Goal: Task Accomplishment & Management: Manage account settings

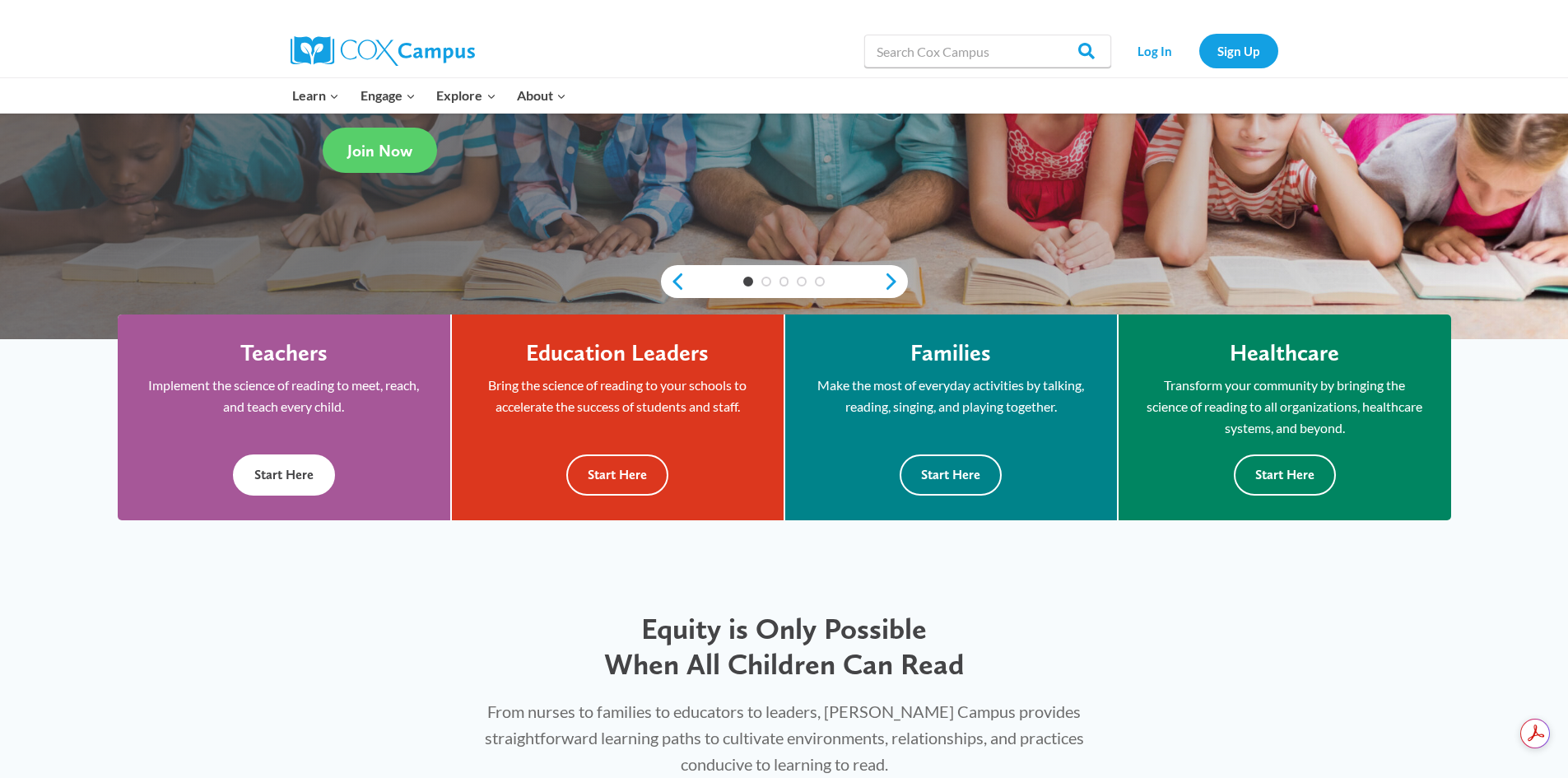
scroll to position [329, 0]
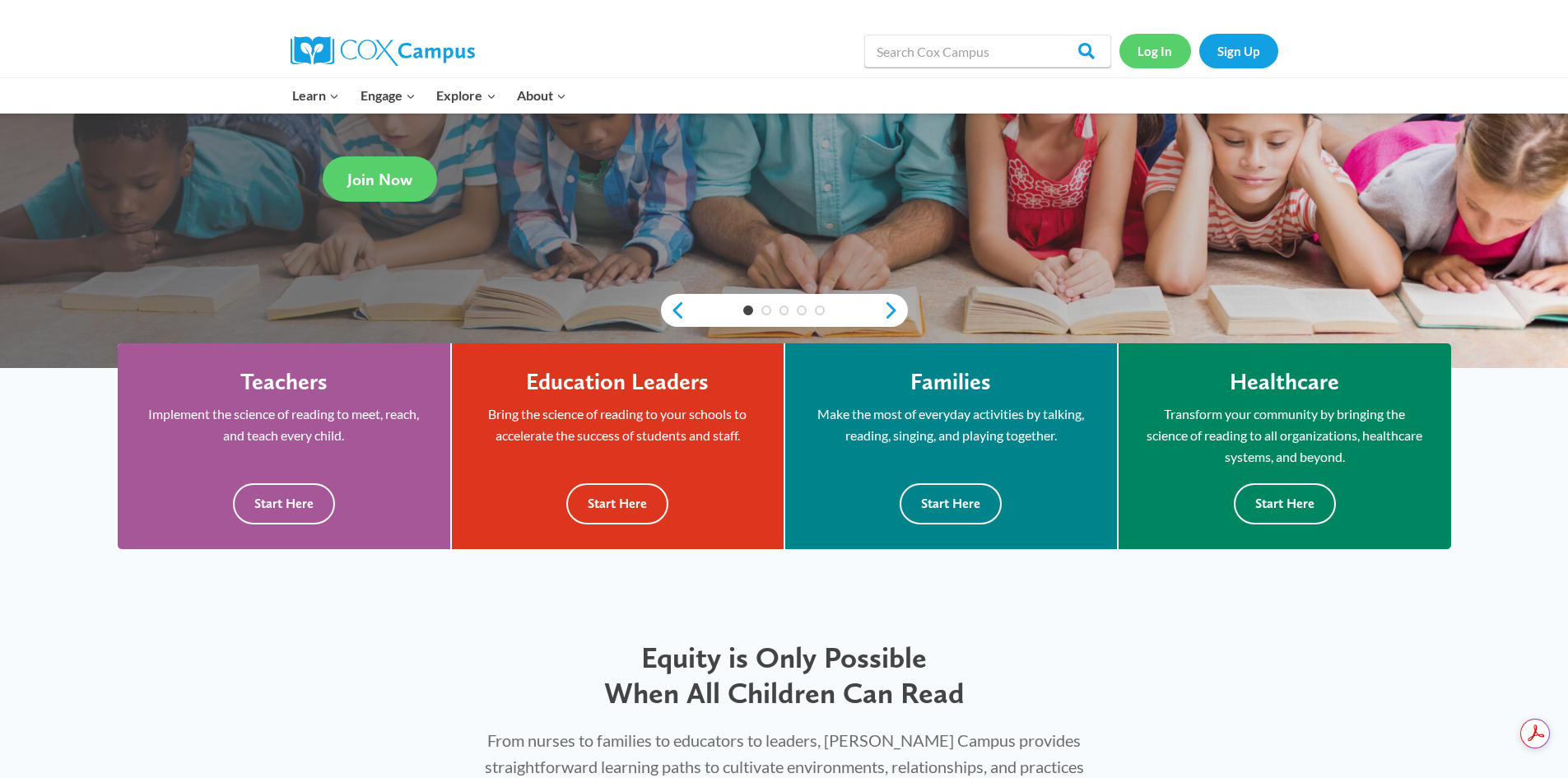
click at [1150, 50] on link "Log In" at bounding box center [1155, 50] width 72 height 34
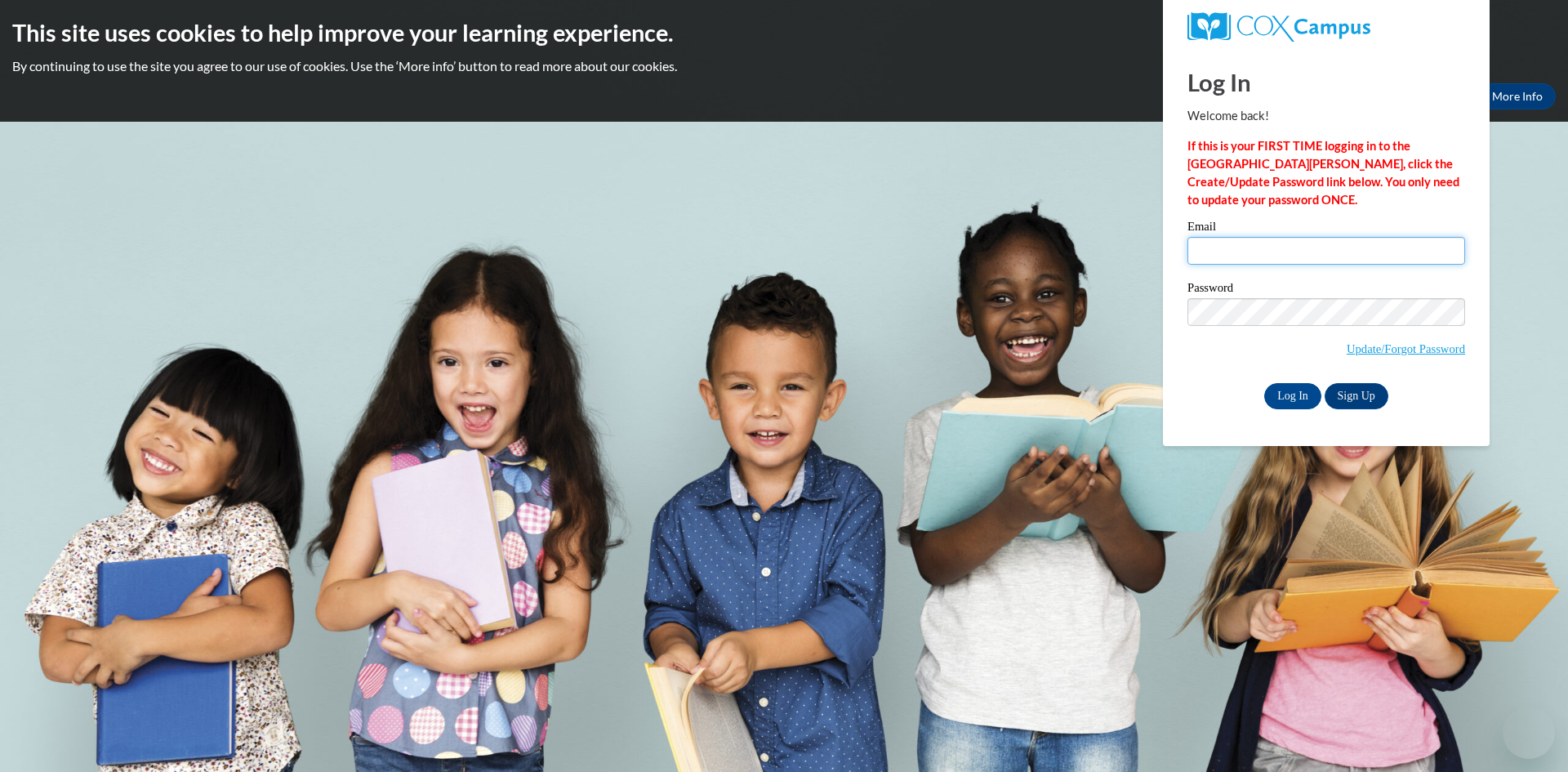
click at [1323, 243] on input "Email" at bounding box center [1326, 251] width 278 height 28
type input "[EMAIL_ADDRESS][DOMAIN_NAME]"
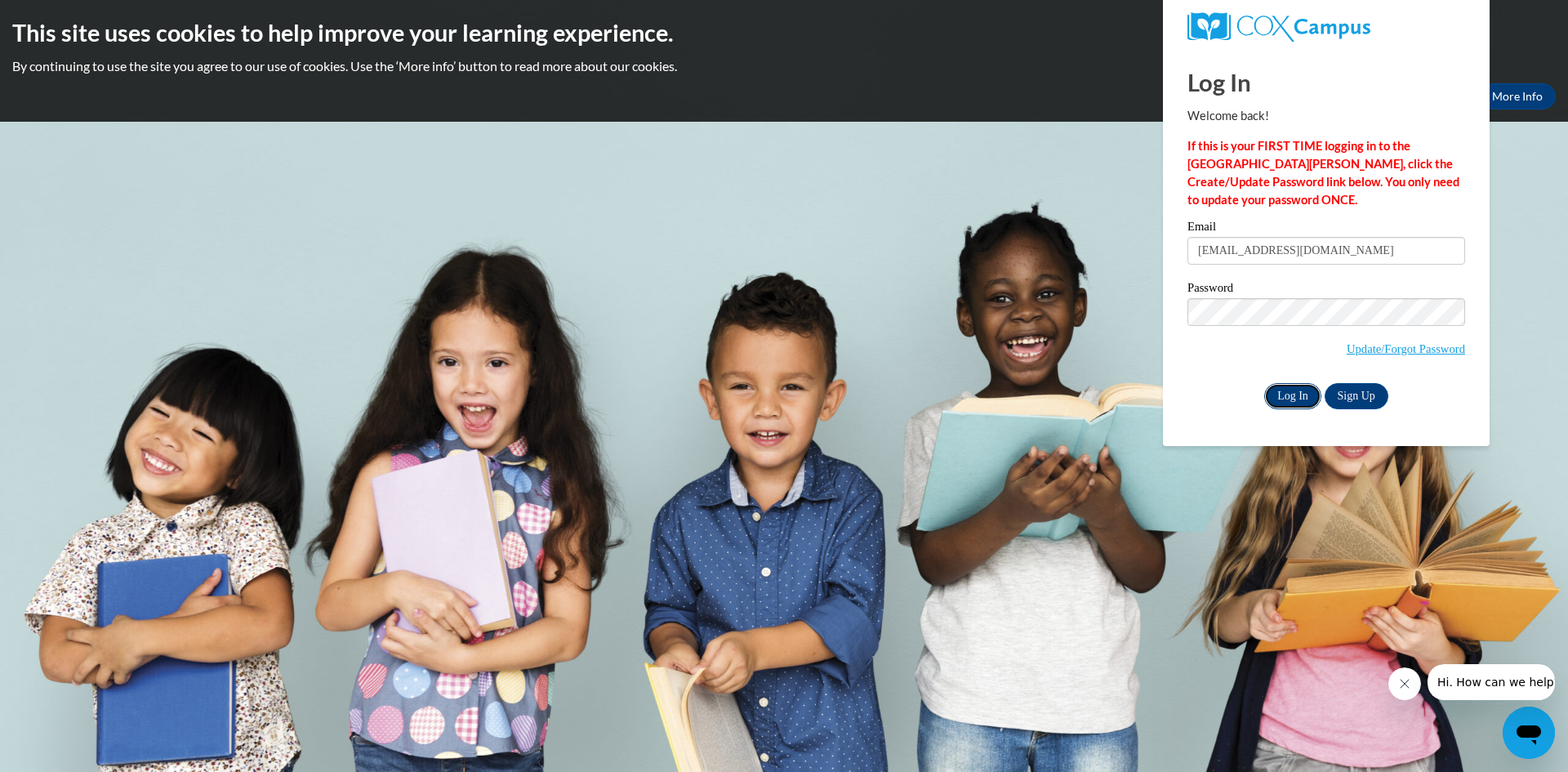
click at [1288, 400] on input "Log In" at bounding box center [1293, 396] width 57 height 26
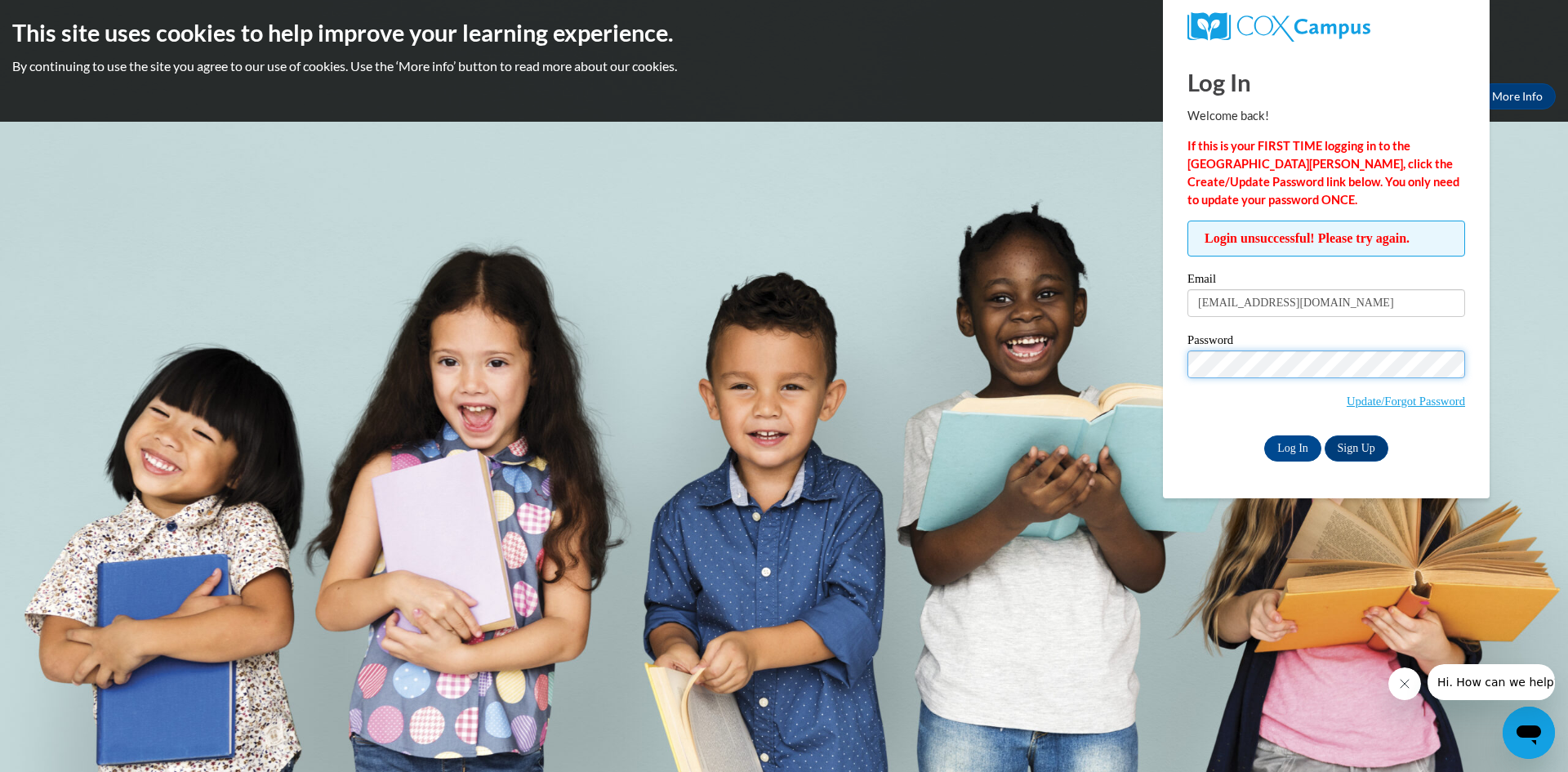
click at [1264, 436] on input "Log In" at bounding box center [1293, 449] width 57 height 26
click at [1409, 400] on link "Update/Forgot Password" at bounding box center [1406, 401] width 119 height 13
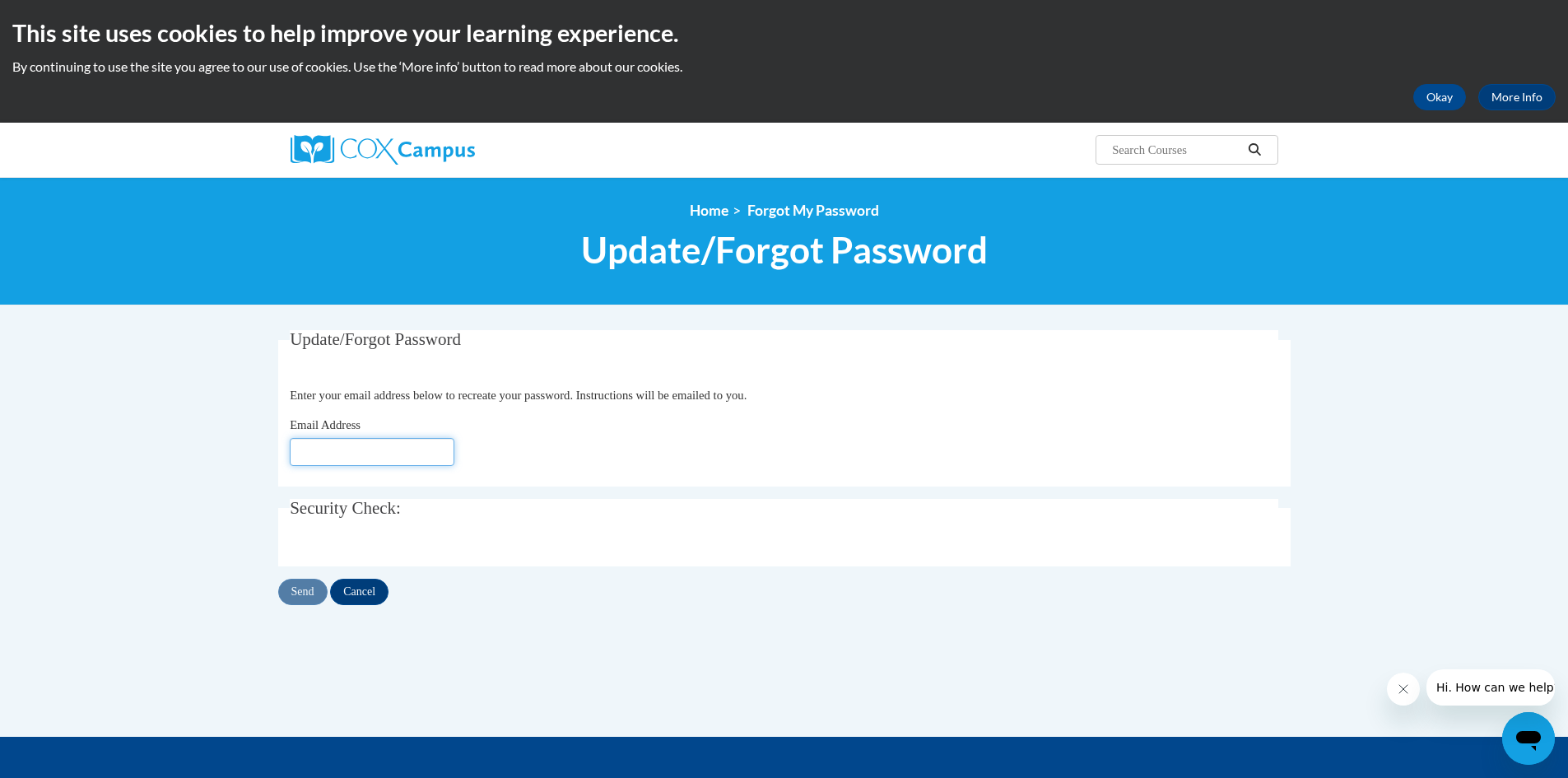
click at [437, 461] on input "Email Address" at bounding box center [371, 452] width 164 height 28
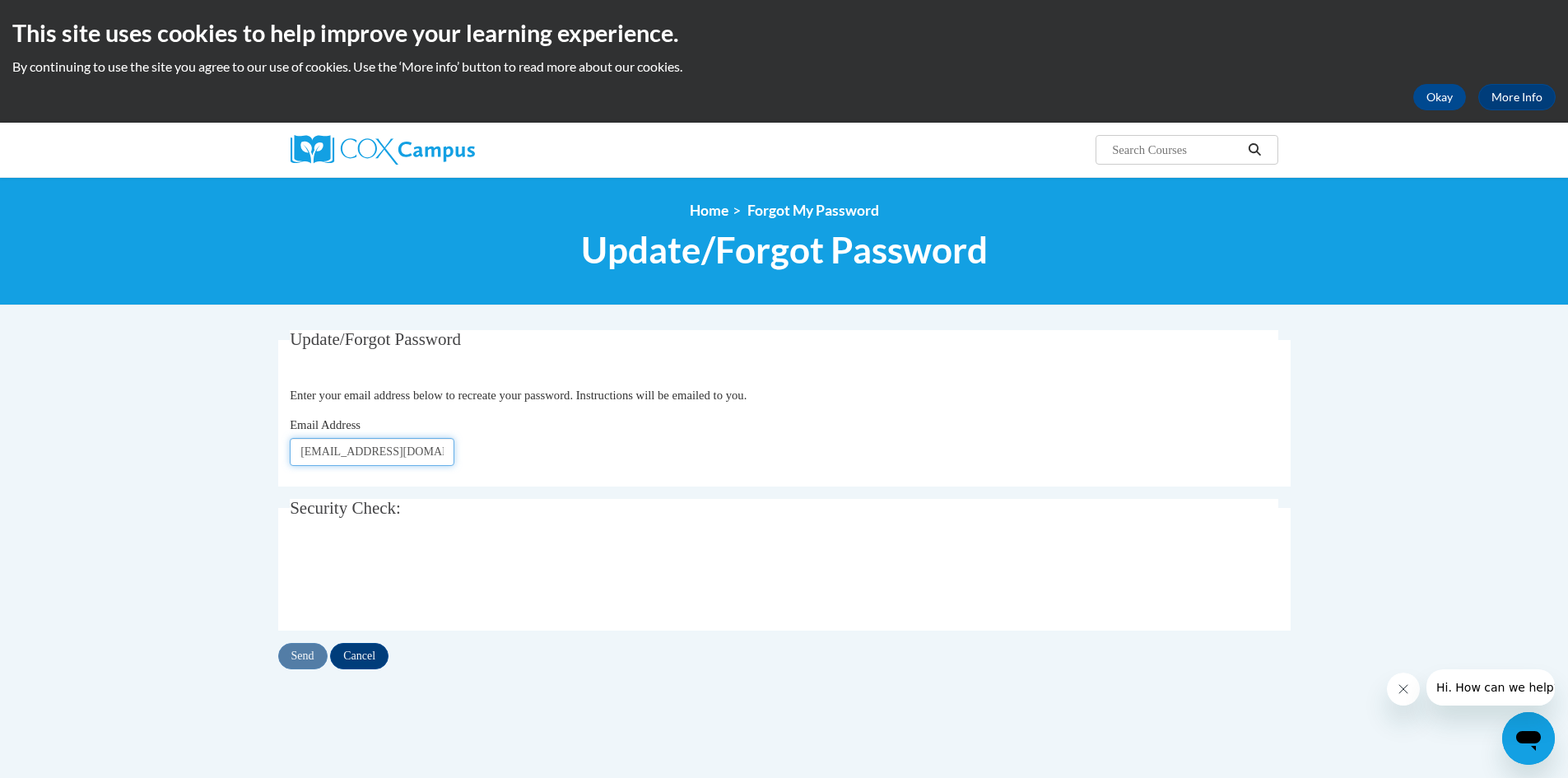
type input "marodriguez@smbsd.net"
click button "Refresh captcha" at bounding box center [0, 0] width 0 height 0
click at [737, 433] on div "Email Address marodriguez@smbsd.net" at bounding box center [784, 441] width 989 height 50
click at [300, 666] on input "Send" at bounding box center [303, 656] width 50 height 26
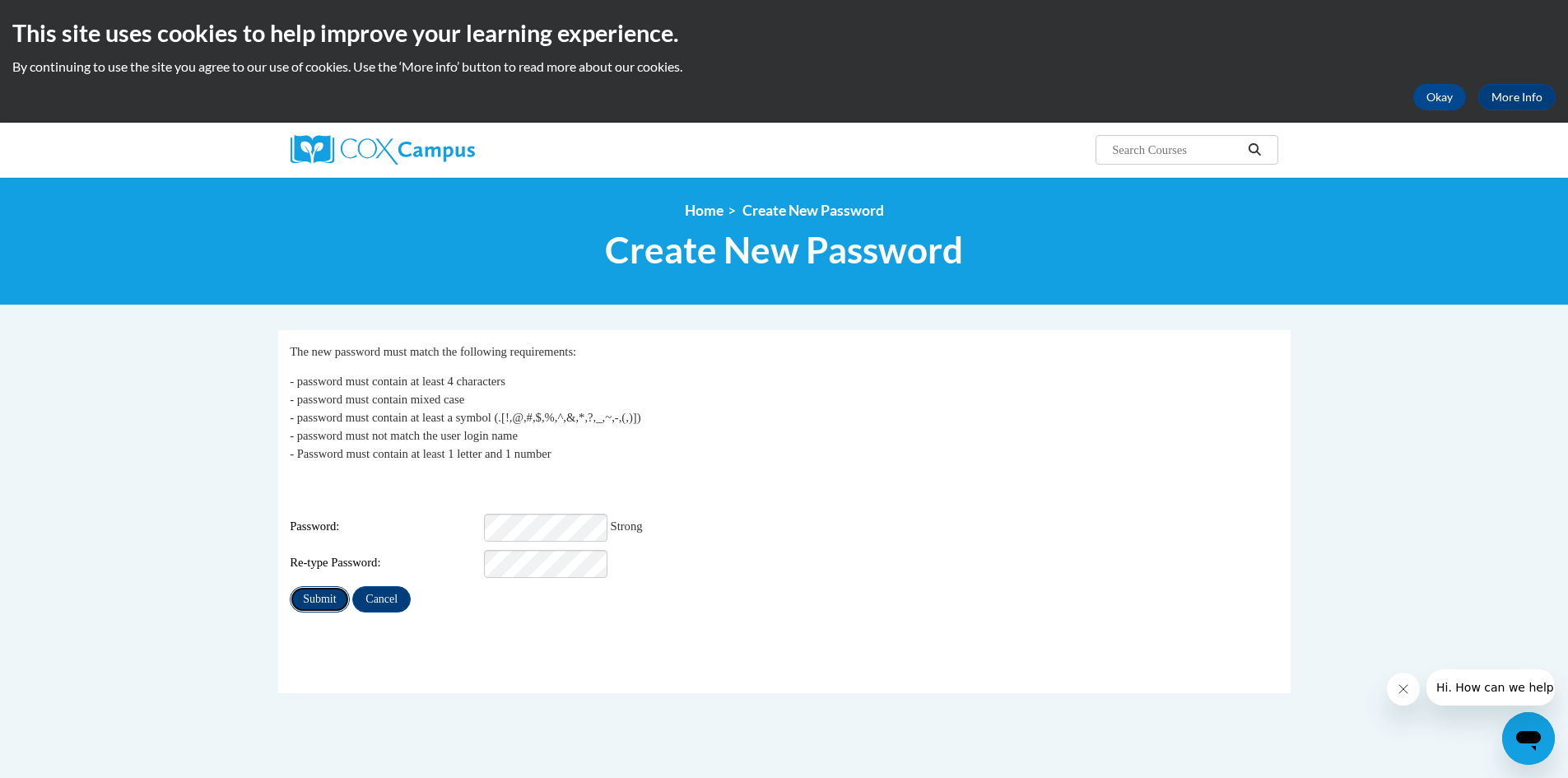
click at [319, 587] on input "Submit" at bounding box center [319, 599] width 59 height 26
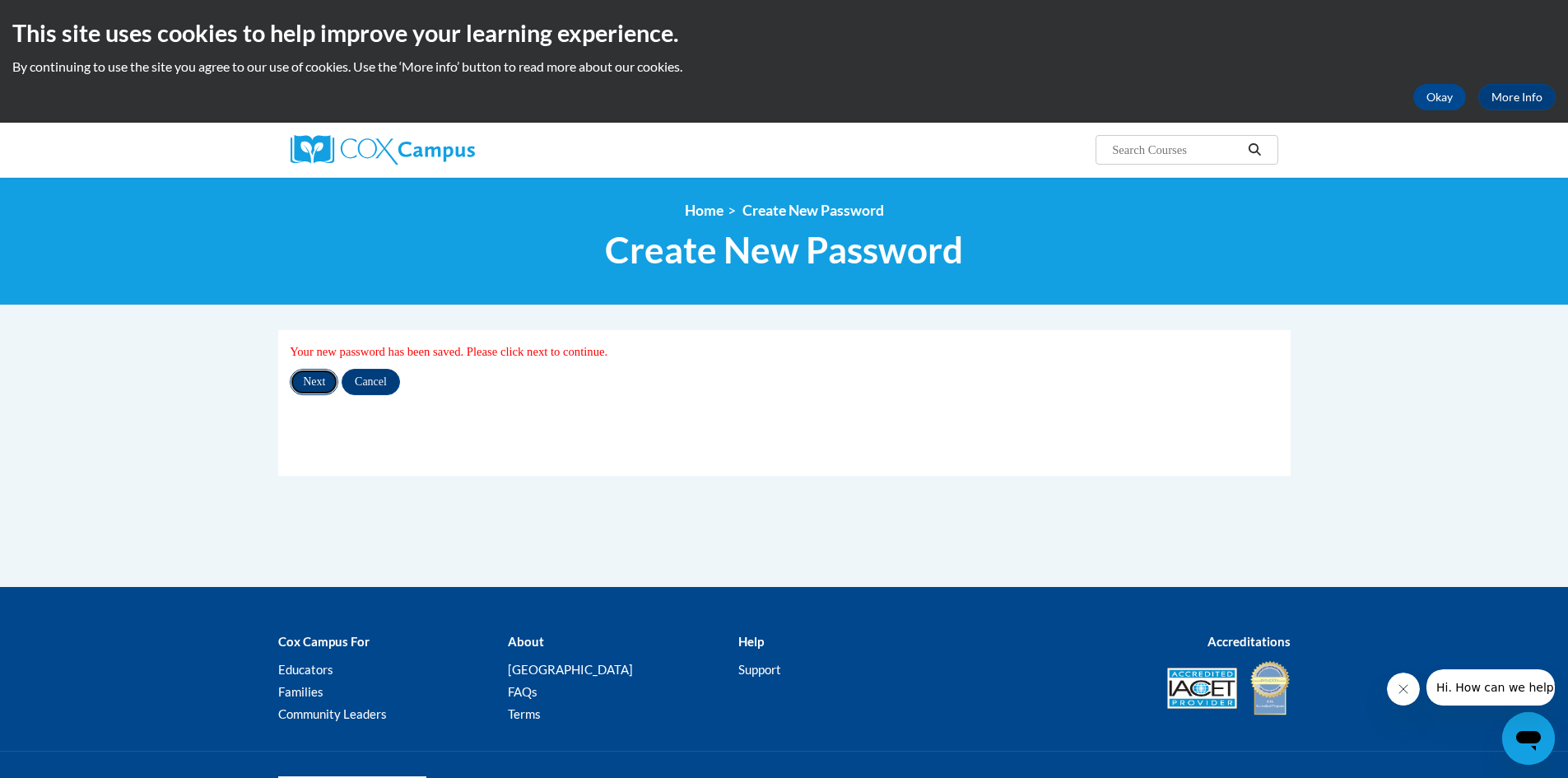
click at [309, 384] on input "Next" at bounding box center [314, 382] width 49 height 26
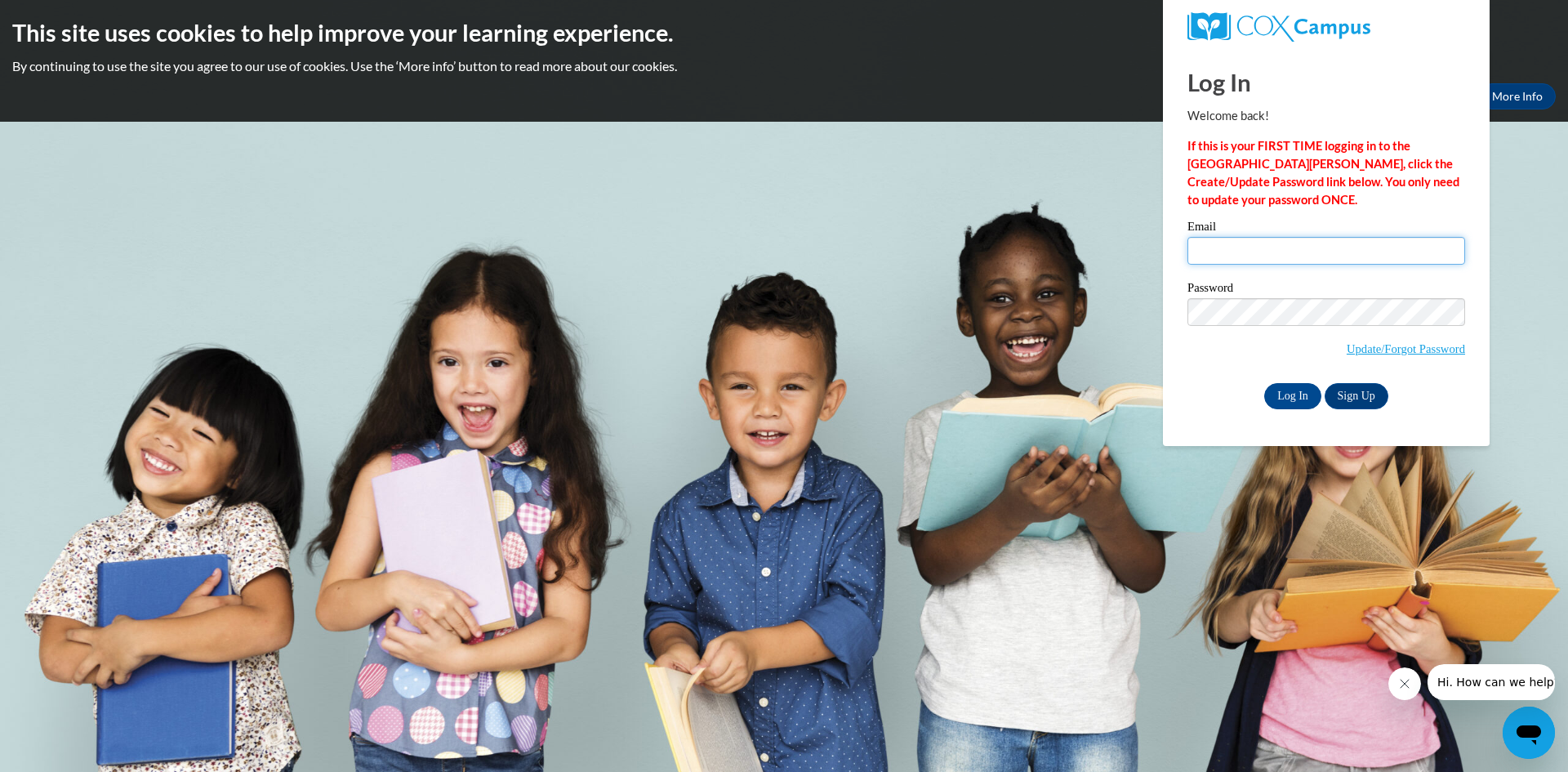
type input "marodriguez@smbsd.net"
click at [1172, 312] on div "Log In Welcome back! If this is your FIRST TIME logging in to the NEW Cox Campu…" at bounding box center [1326, 247] width 351 height 397
click at [1264, 383] on input "Log In" at bounding box center [1293, 396] width 57 height 26
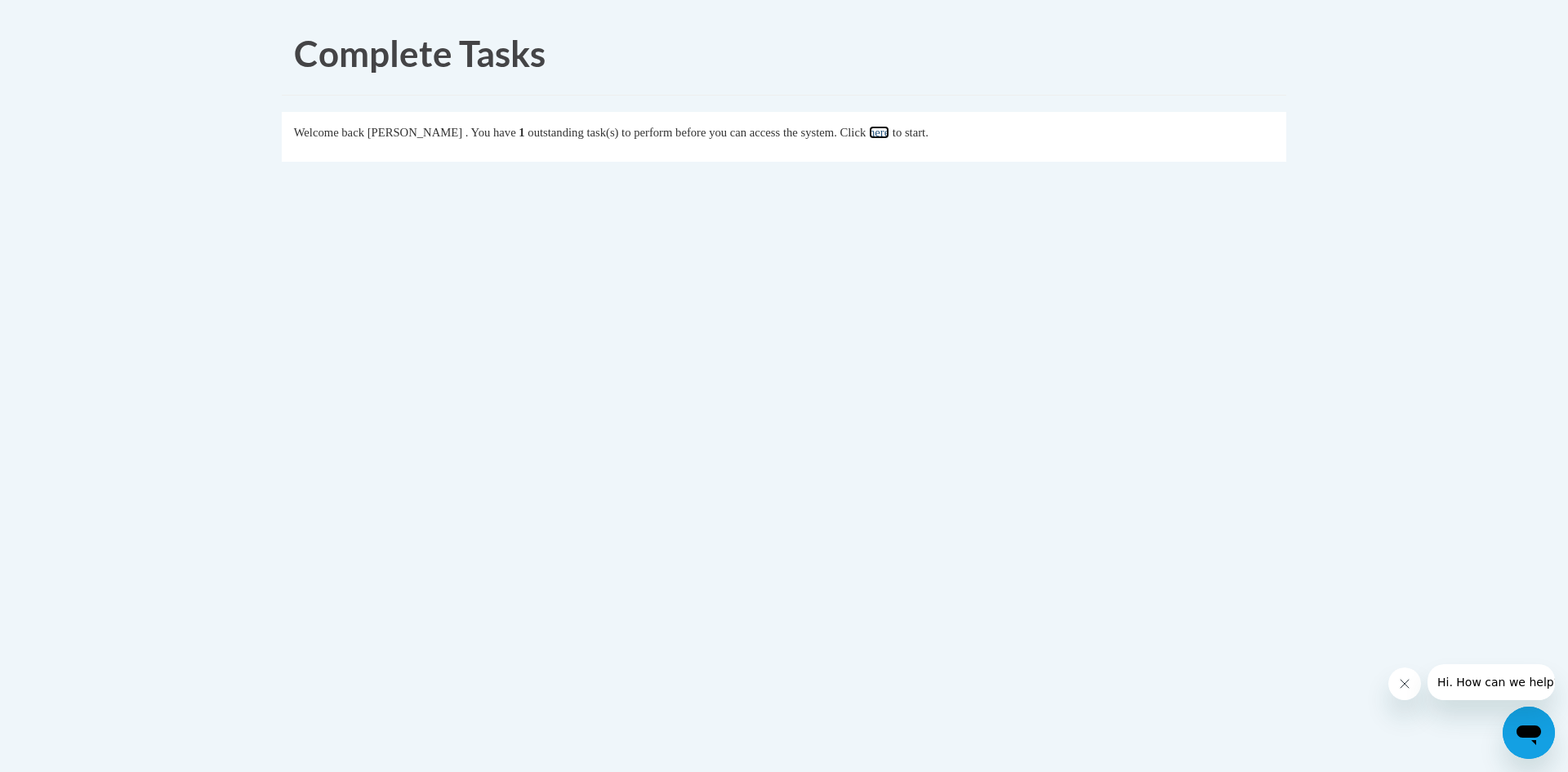
click at [889, 133] on link "here" at bounding box center [879, 133] width 20 height 13
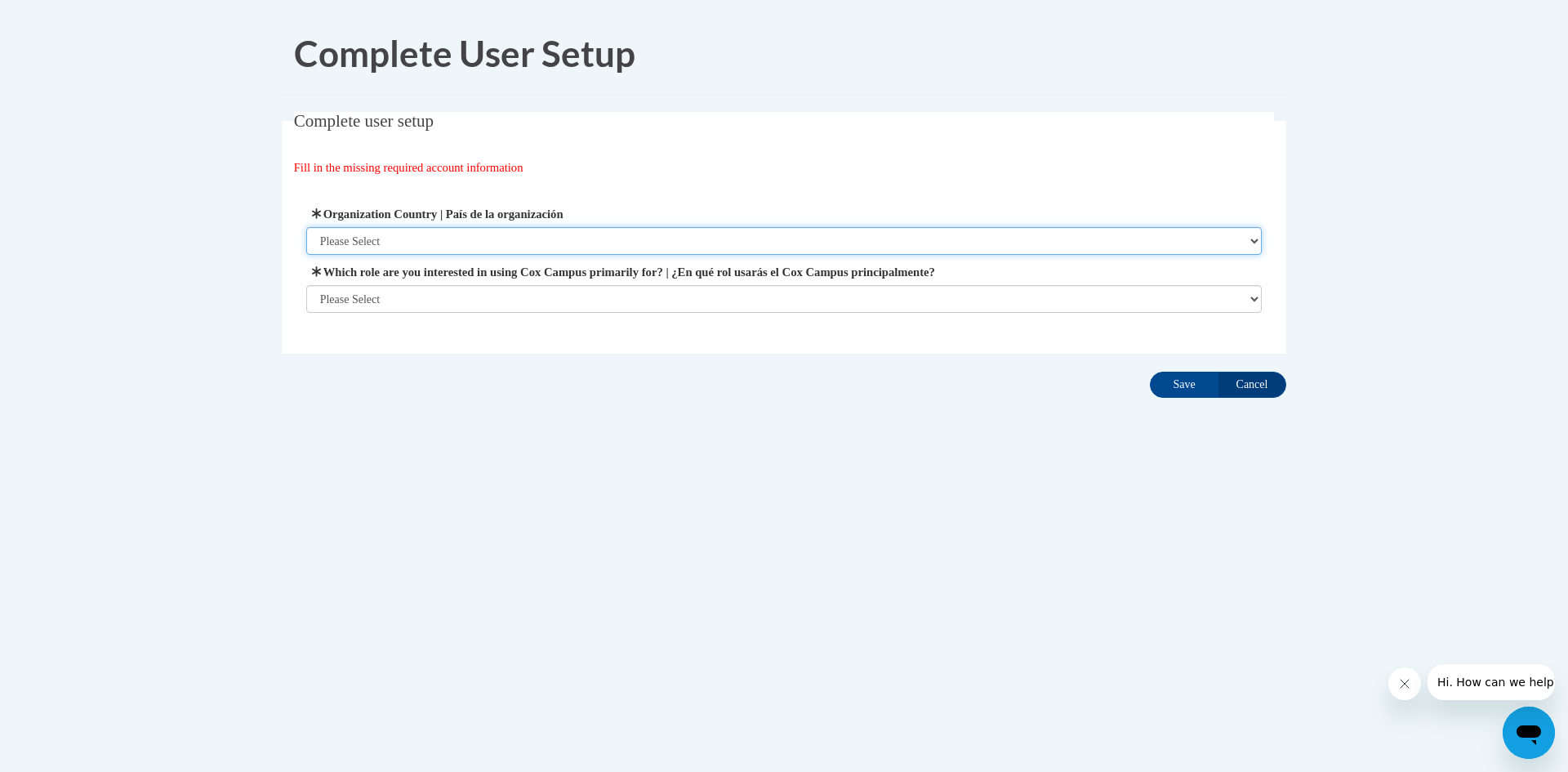
click at [501, 235] on select "Please Select [GEOGRAPHIC_DATA] | [GEOGRAPHIC_DATA] Outside of [GEOGRAPHIC_DATA…" at bounding box center [784, 241] width 956 height 28
select select "ad49bcad-a171-4b2e-b99c-48b446064914"
click at [306, 227] on select "Please Select [GEOGRAPHIC_DATA] | [GEOGRAPHIC_DATA] Outside of [GEOGRAPHIC_DATA…" at bounding box center [784, 241] width 956 height 28
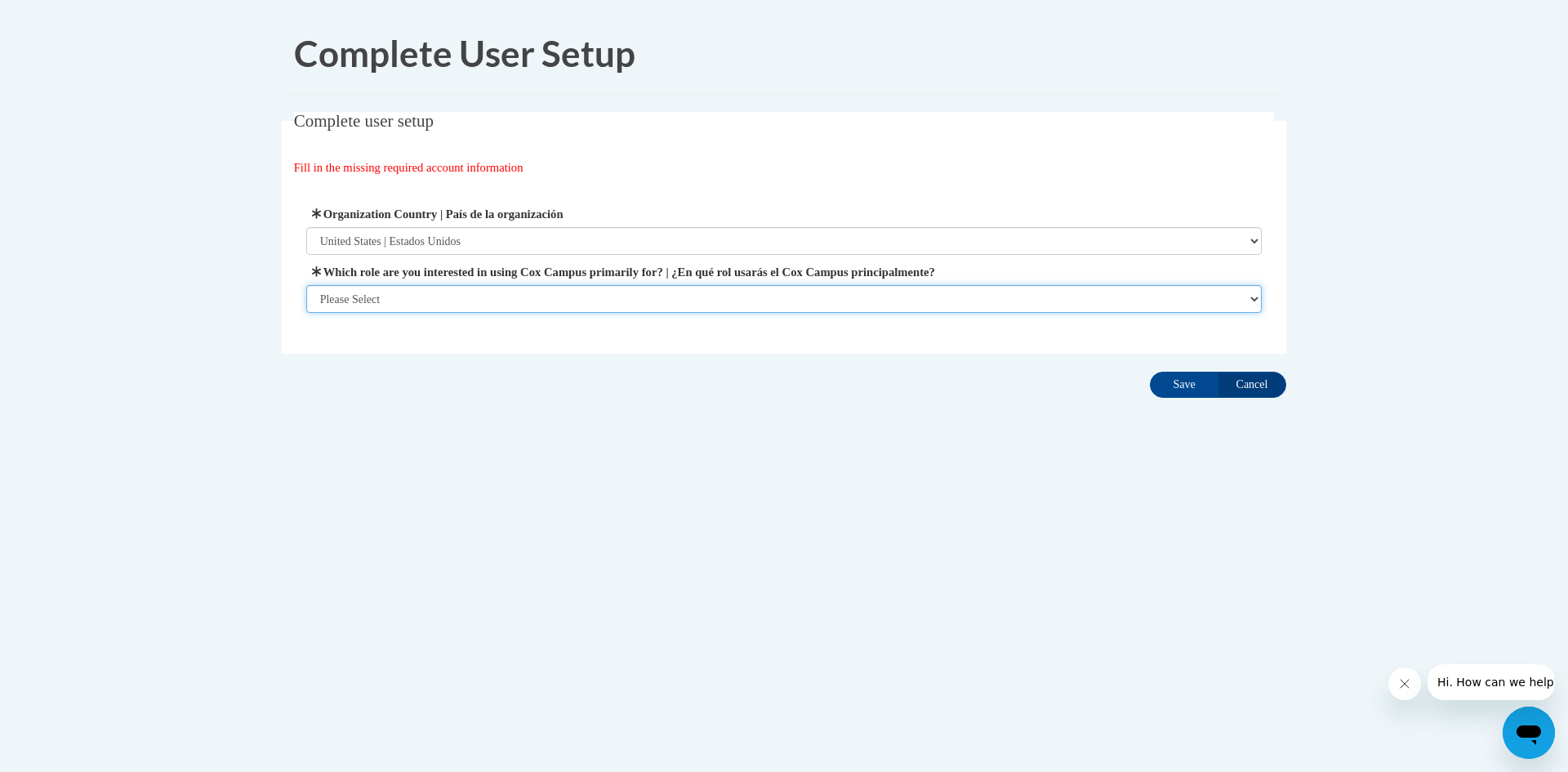
click at [434, 301] on select "Please Select College/University | Colegio/Universidad Community/Nonprofit Part…" at bounding box center [784, 299] width 956 height 28
select select "fbf2d438-af2f-41f8-98f1-81c410e29de3"
click at [306, 313] on select "Please Select College/University | Colegio/Universidad Community/Nonprofit Part…" at bounding box center [784, 299] width 956 height 28
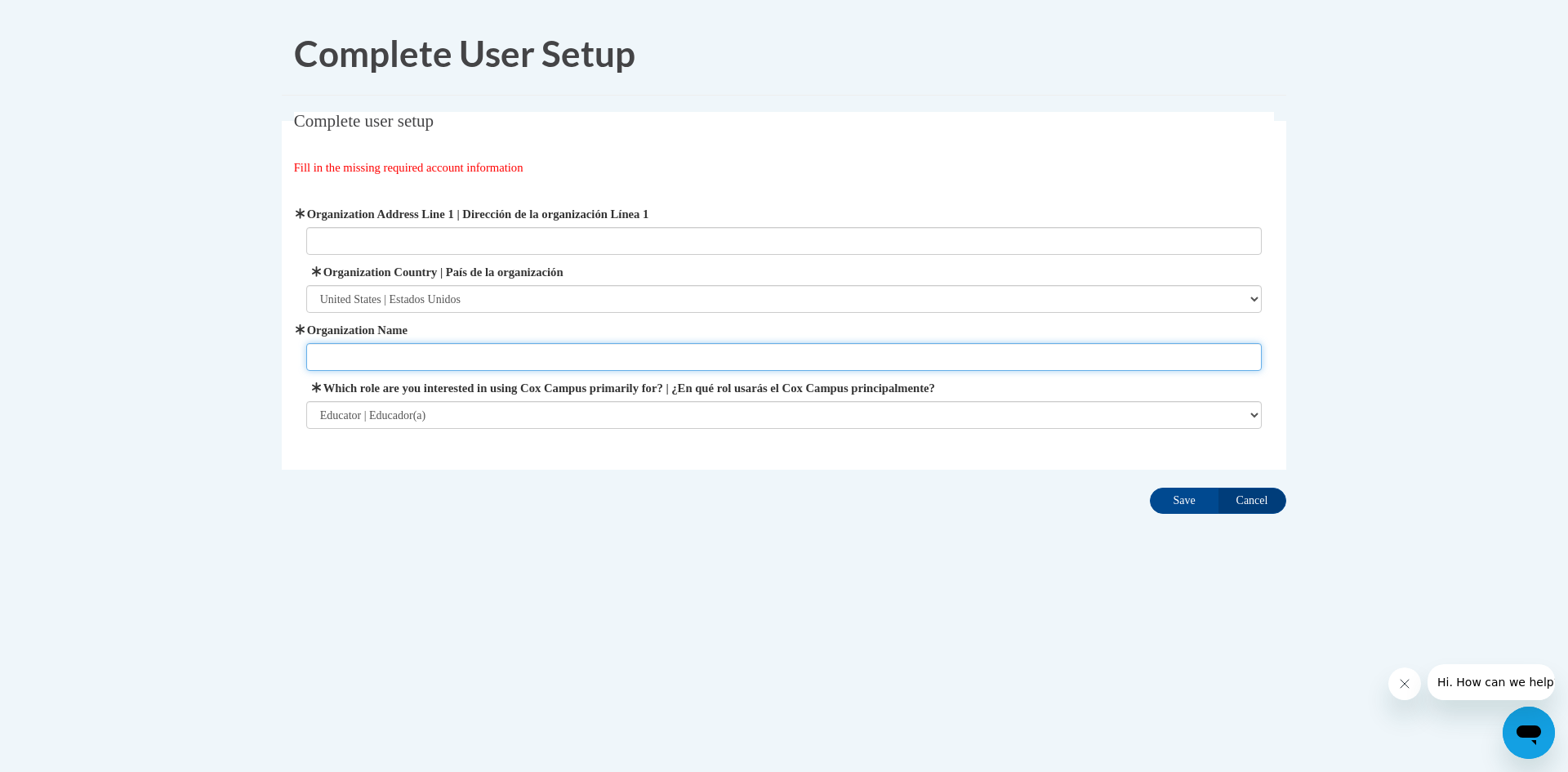
click at [341, 358] on input "Organization Name" at bounding box center [784, 357] width 956 height 28
type input "[PERSON_NAME]"
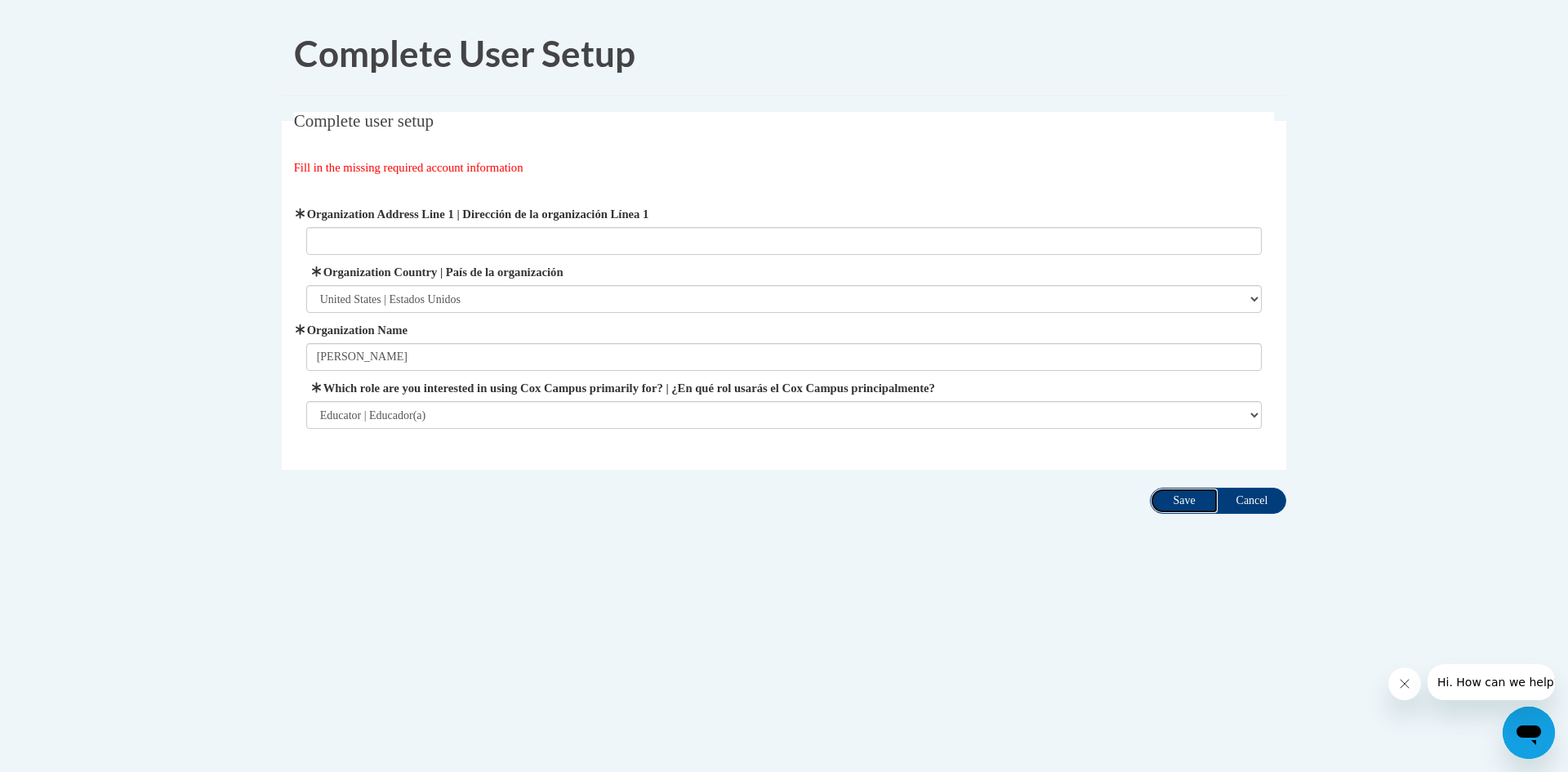
click at [1180, 503] on input "Save" at bounding box center [1184, 500] width 69 height 26
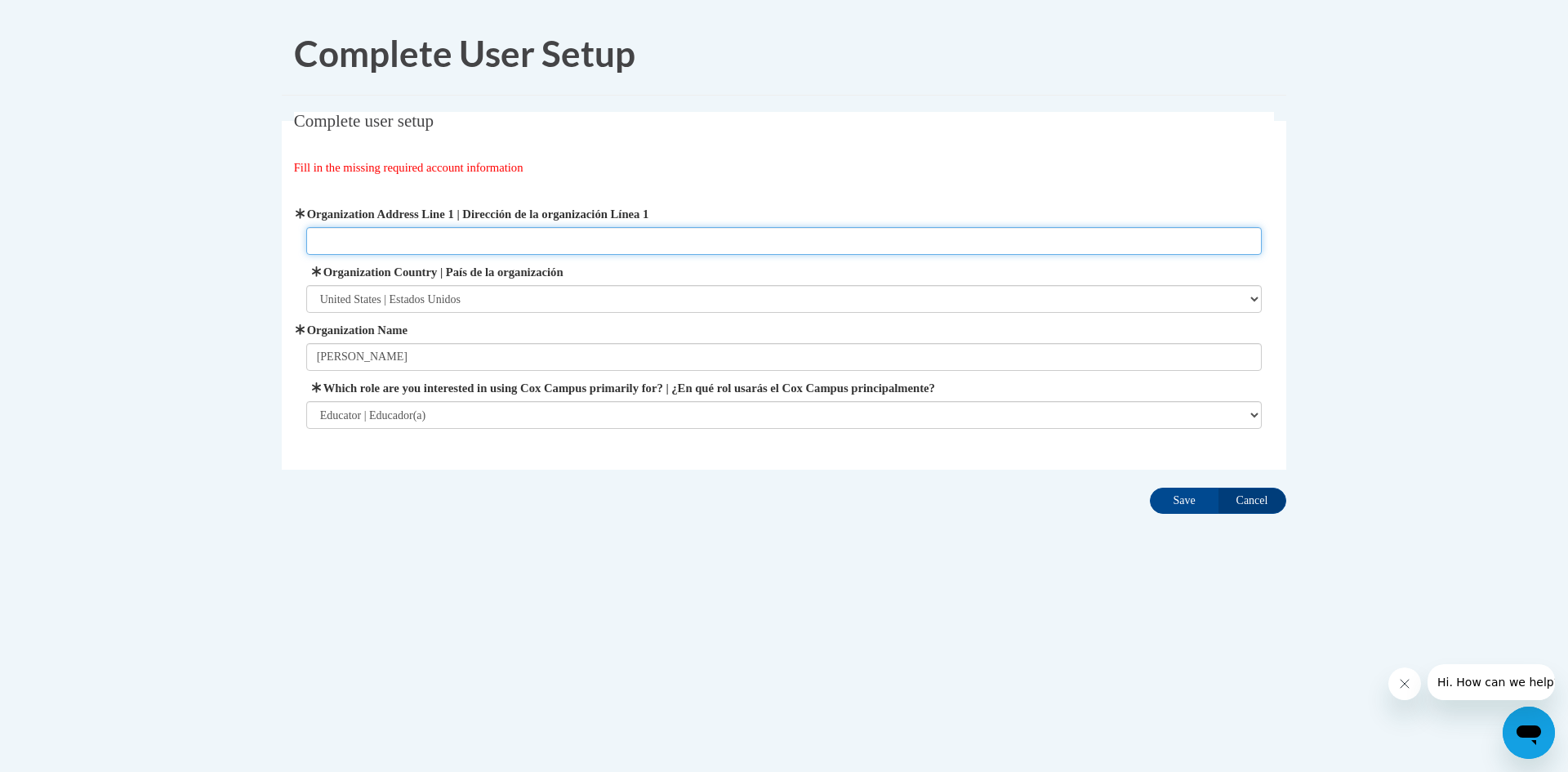
click at [491, 242] on input "Organization Address Line 1 | Dirección de la organización Línea 1" at bounding box center [784, 241] width 956 height 28
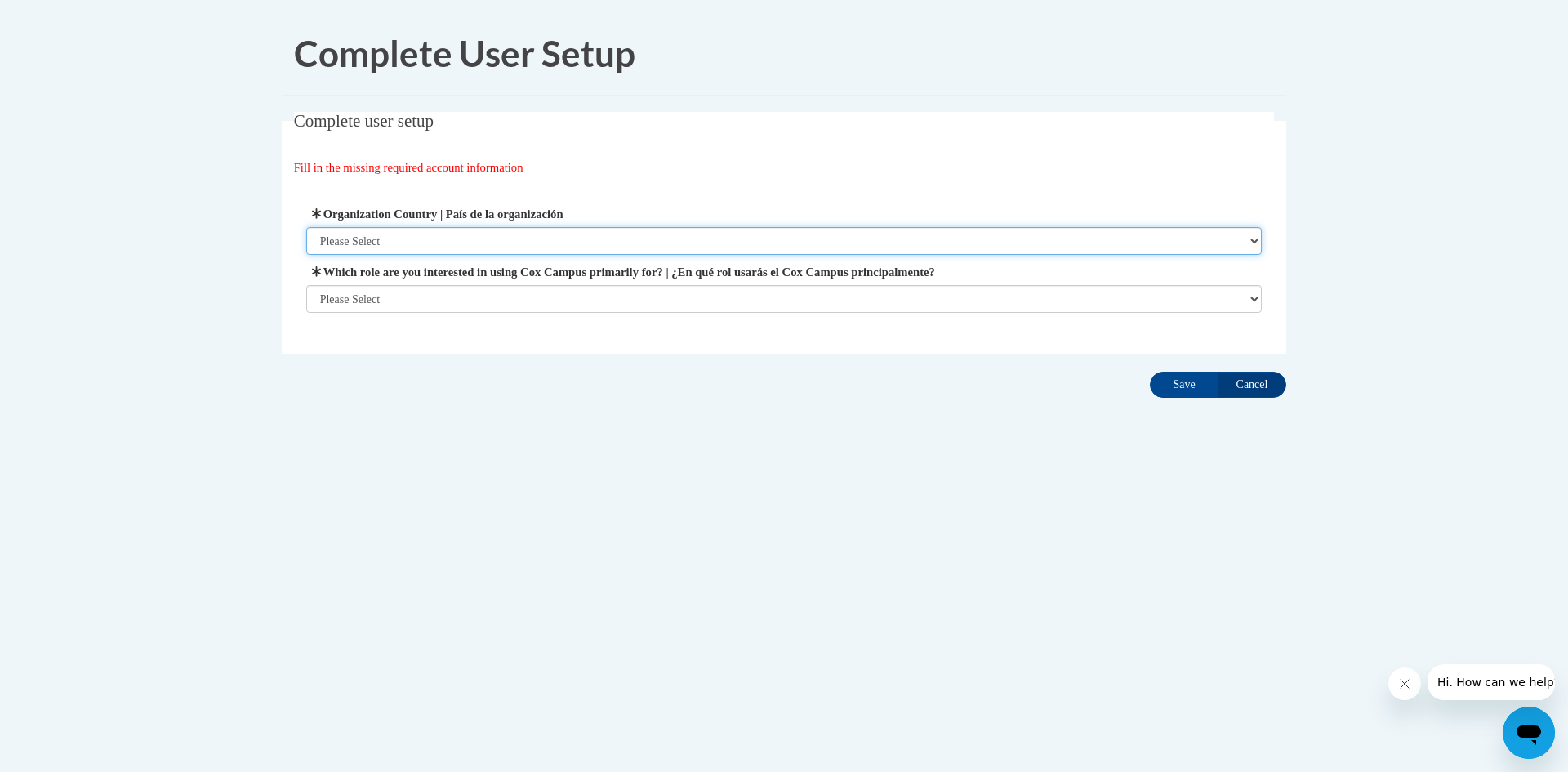
click at [397, 241] on select "Please Select [GEOGRAPHIC_DATA] | [GEOGRAPHIC_DATA] Outside of [GEOGRAPHIC_DATA…" at bounding box center [784, 241] width 956 height 28
select select "ad49bcad-a171-4b2e-b99c-48b446064914"
click at [306, 227] on select "Please Select [GEOGRAPHIC_DATA] | [GEOGRAPHIC_DATA] Outside of [GEOGRAPHIC_DATA…" at bounding box center [784, 241] width 956 height 28
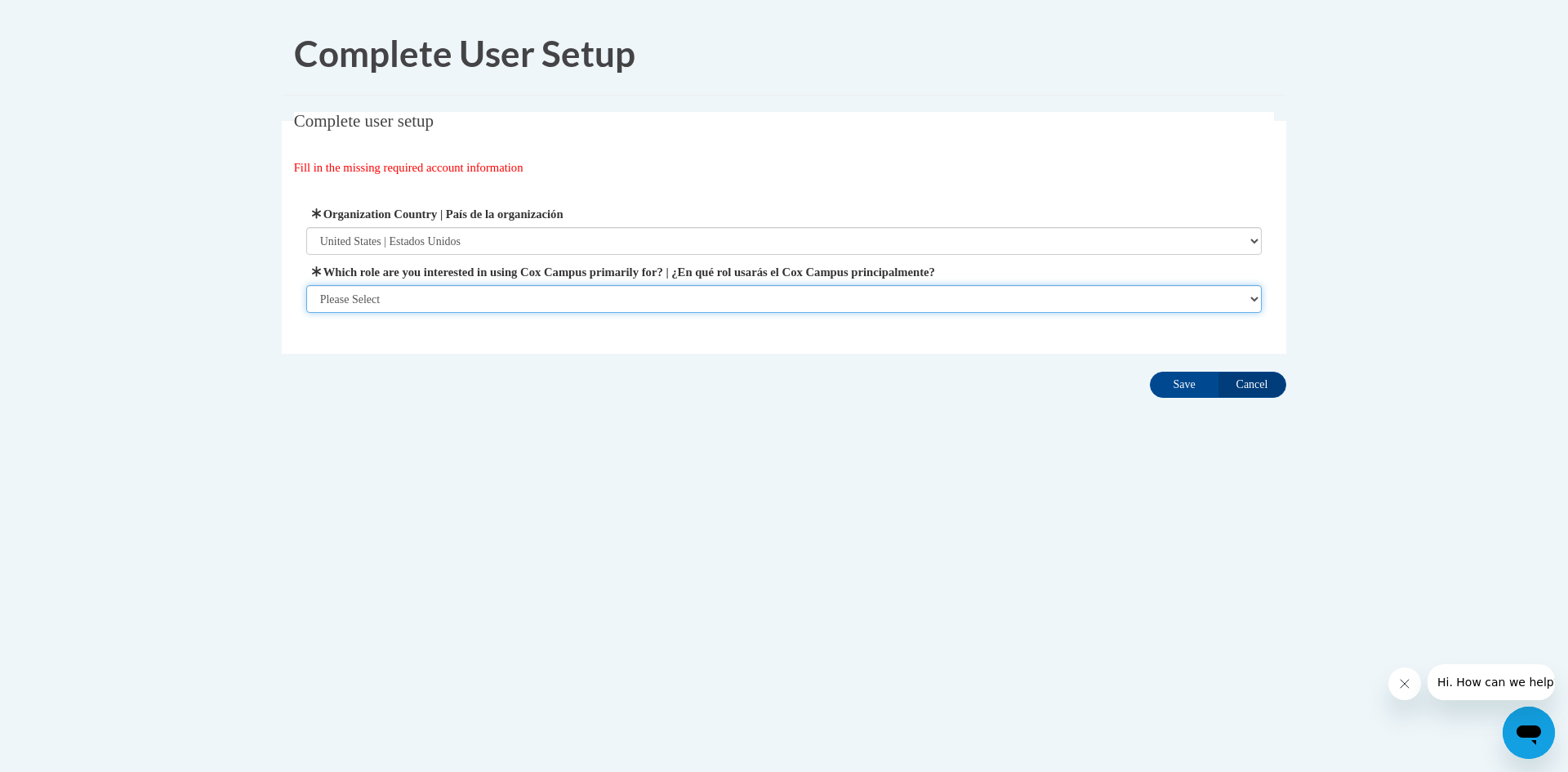
click at [357, 296] on select "Please Select College/University | Colegio/Universidad Community/Nonprofit Part…" at bounding box center [784, 299] width 956 height 28
select select "3271ce3a-a928-4b91-bcec-7d68f79f4f34"
click at [306, 285] on select "Please Select College/University | Colegio/Universidad Community/Nonprofit Part…" at bounding box center [784, 299] width 956 height 28
click at [1160, 385] on input "Save" at bounding box center [1184, 385] width 69 height 26
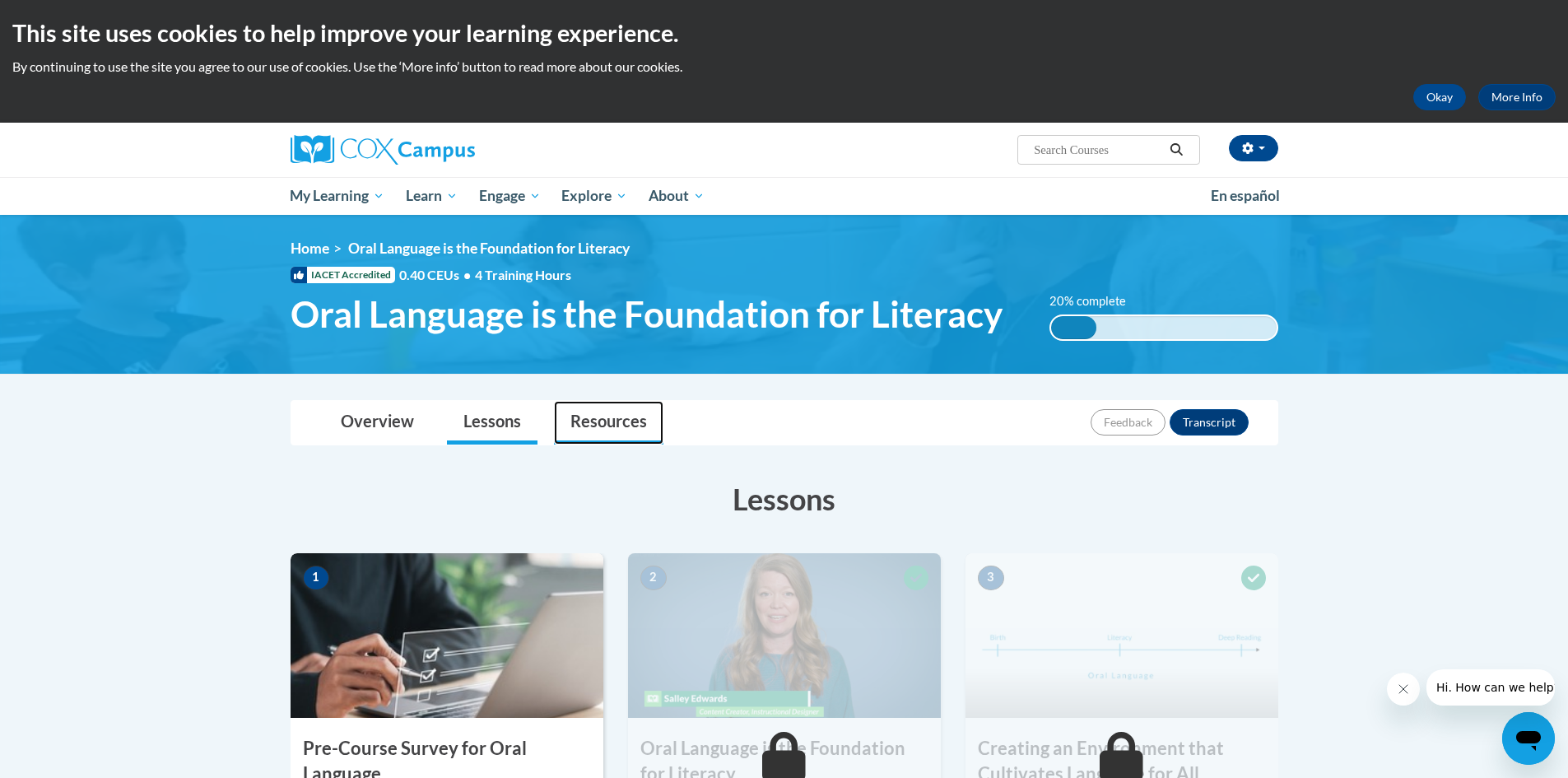
click at [594, 427] on link "Resources" at bounding box center [608, 422] width 110 height 44
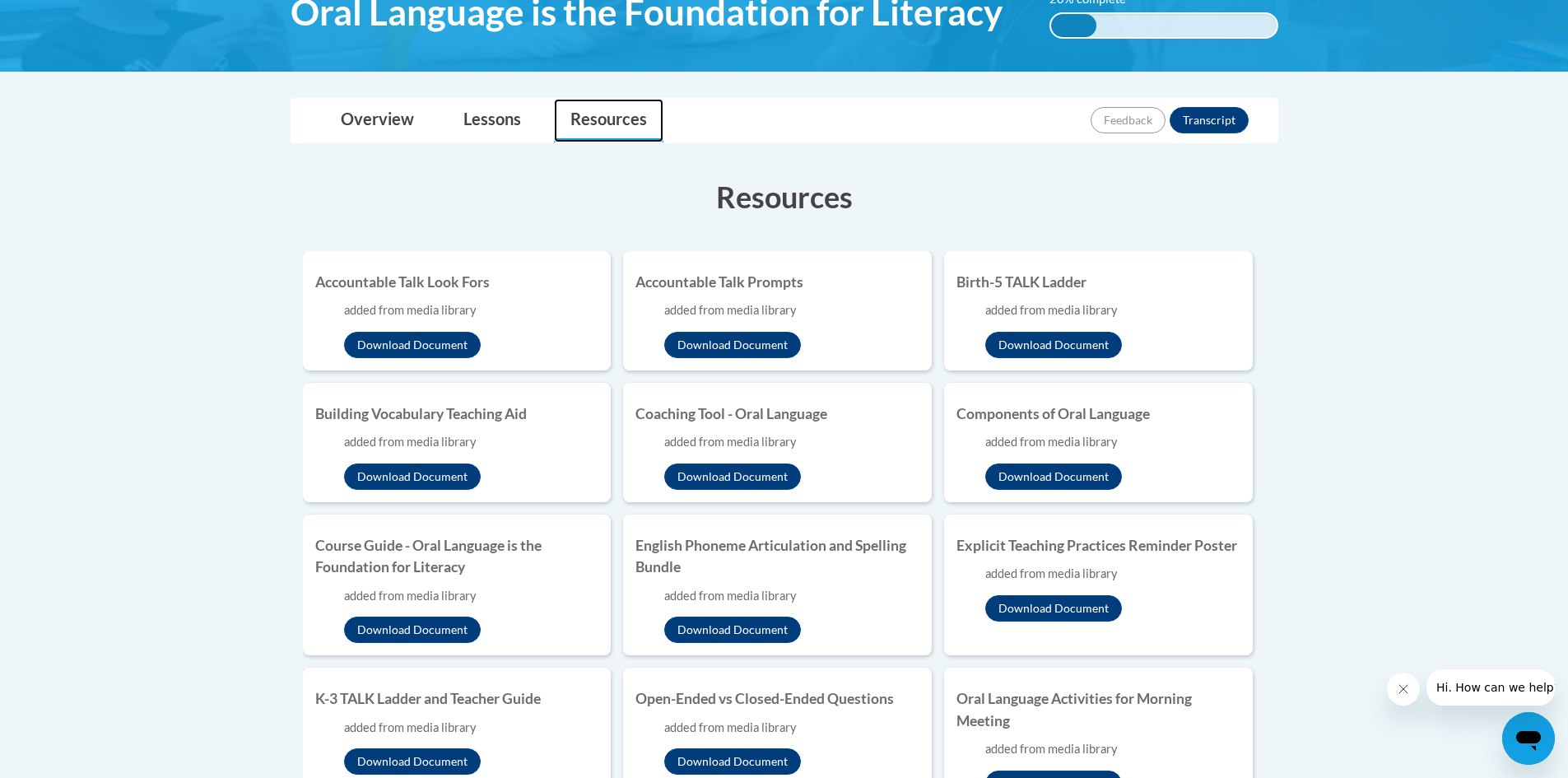
scroll to position [329, 0]
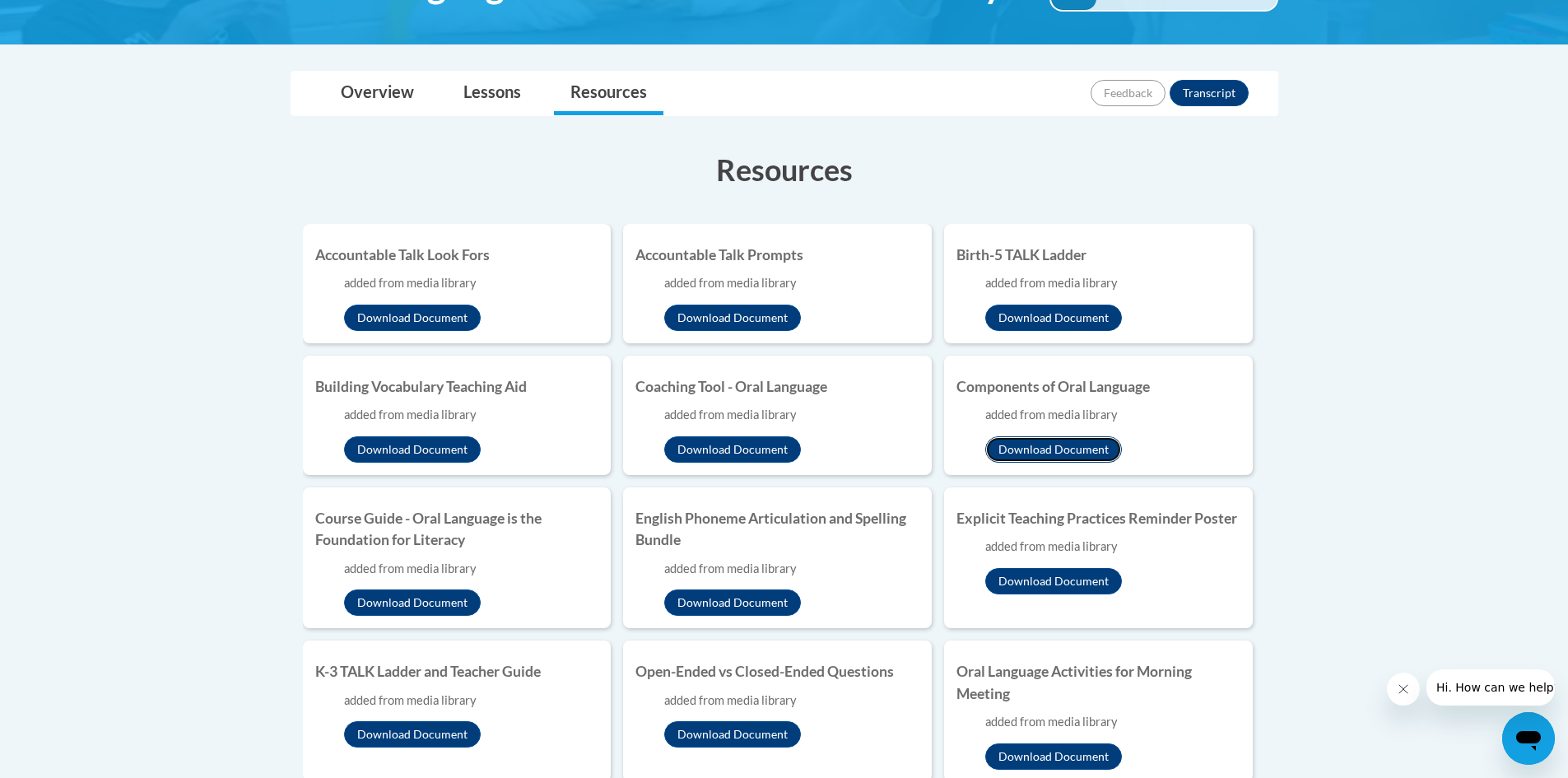
click at [1069, 448] on button "Download Document" at bounding box center [1054, 450] width 137 height 26
drag, startPoint x: 1037, startPoint y: 531, endPoint x: 1043, endPoint y: 518, distance: 14.3
click at [1037, 530] on li "Explicit Teaching Practices Reminder Poster added from media library Download D…" at bounding box center [1098, 557] width 309 height 141
click at [1046, 515] on h4 "Explicit Teaching Practices Reminder Poster" at bounding box center [1098, 518] width 284 height 21
click at [1057, 594] on li "Explicit Teaching Practices Reminder Poster added from media library Download D…" at bounding box center [1098, 557] width 309 height 141
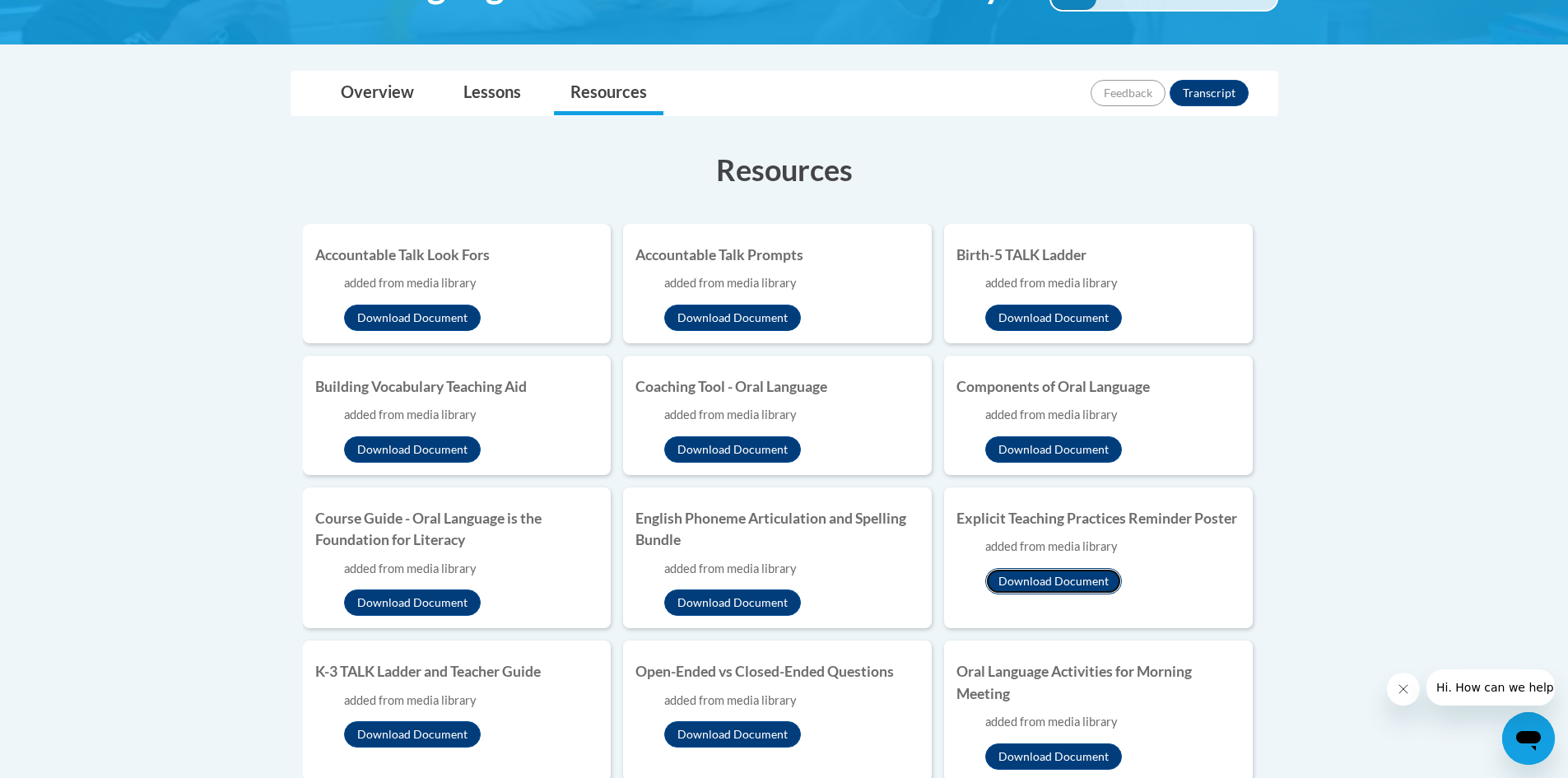
click at [1063, 585] on button "Download Document" at bounding box center [1054, 581] width 137 height 26
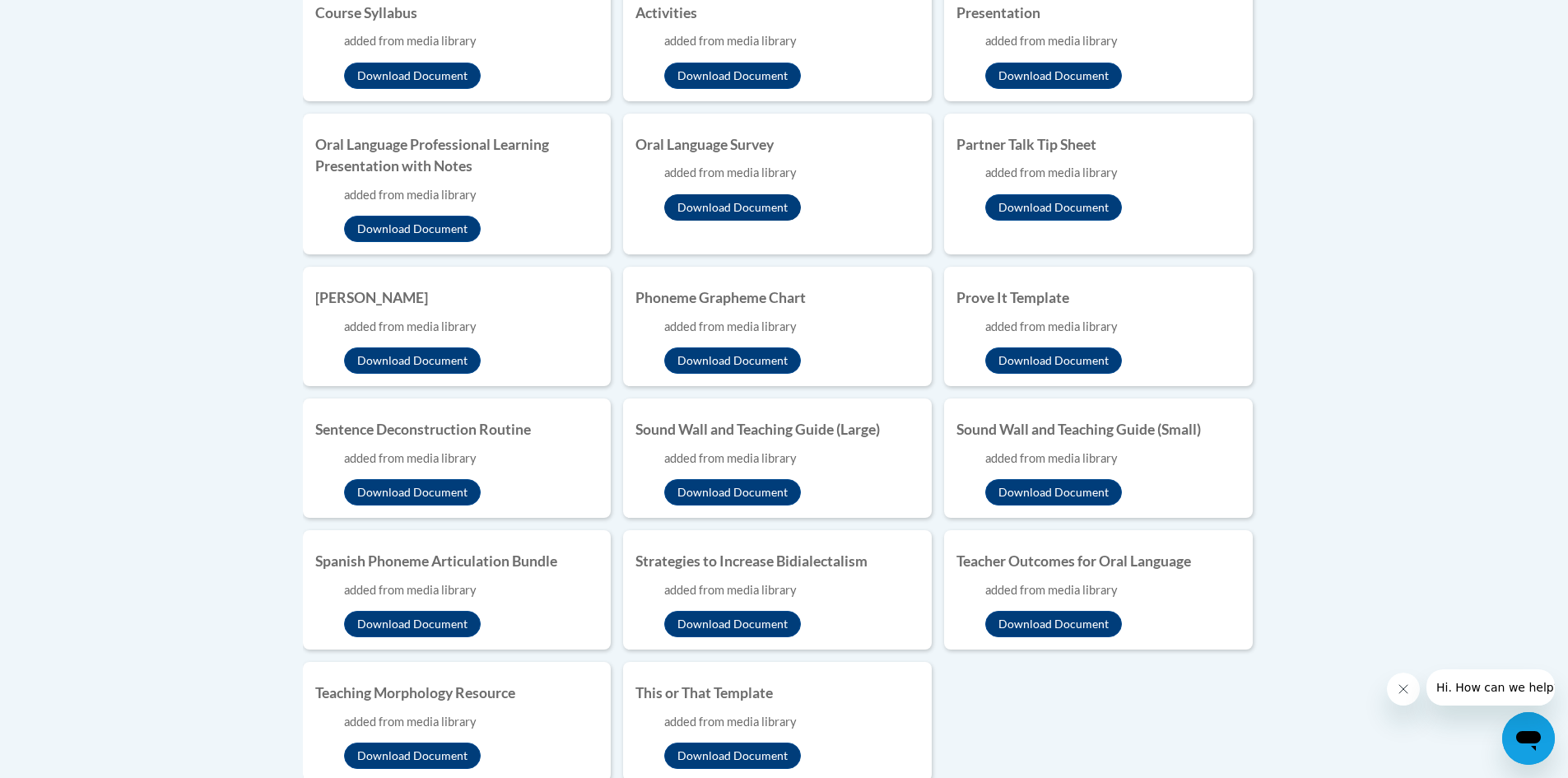
scroll to position [1399, 0]
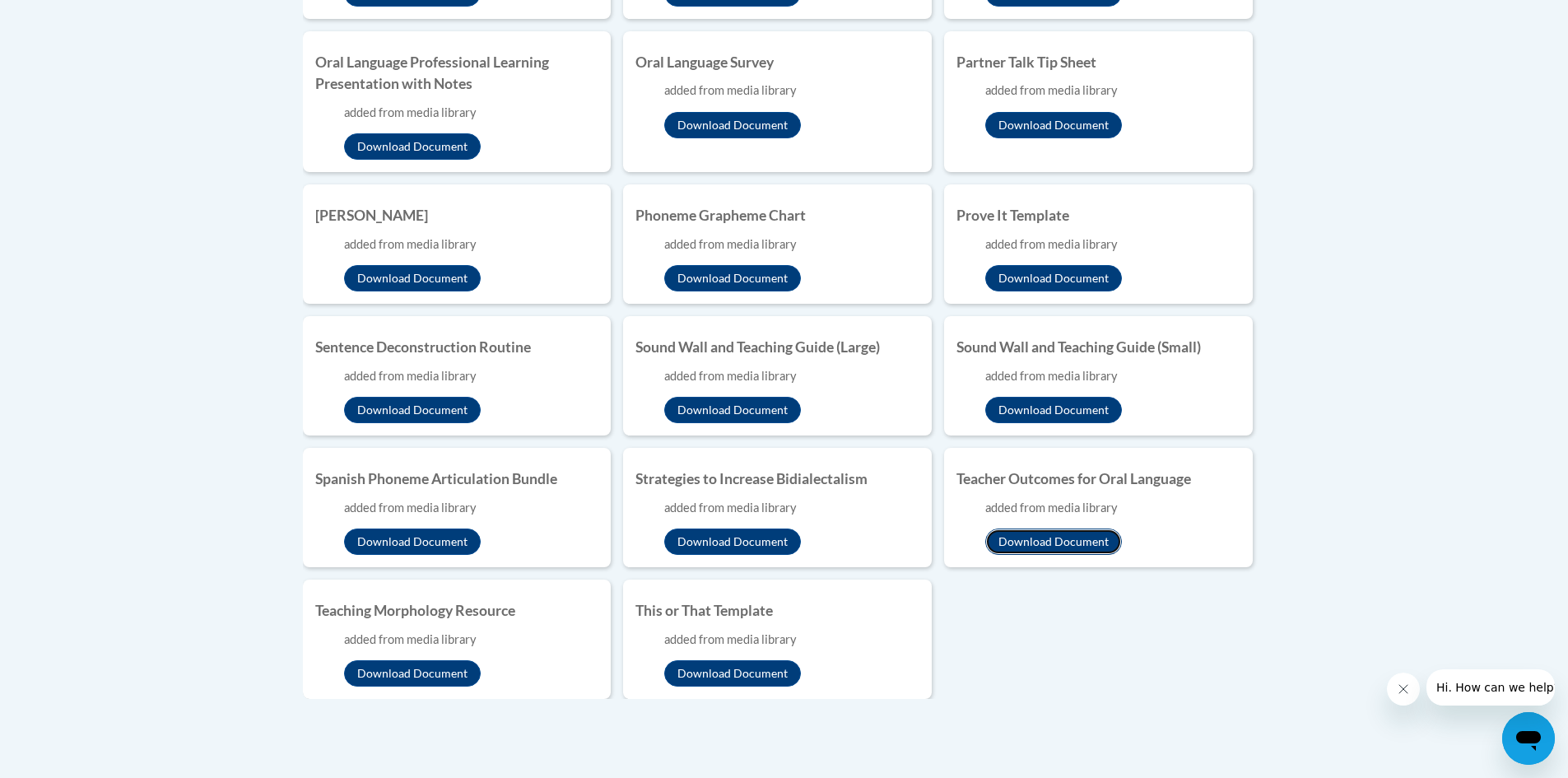
click at [1051, 536] on button "Download Document" at bounding box center [1054, 541] width 137 height 26
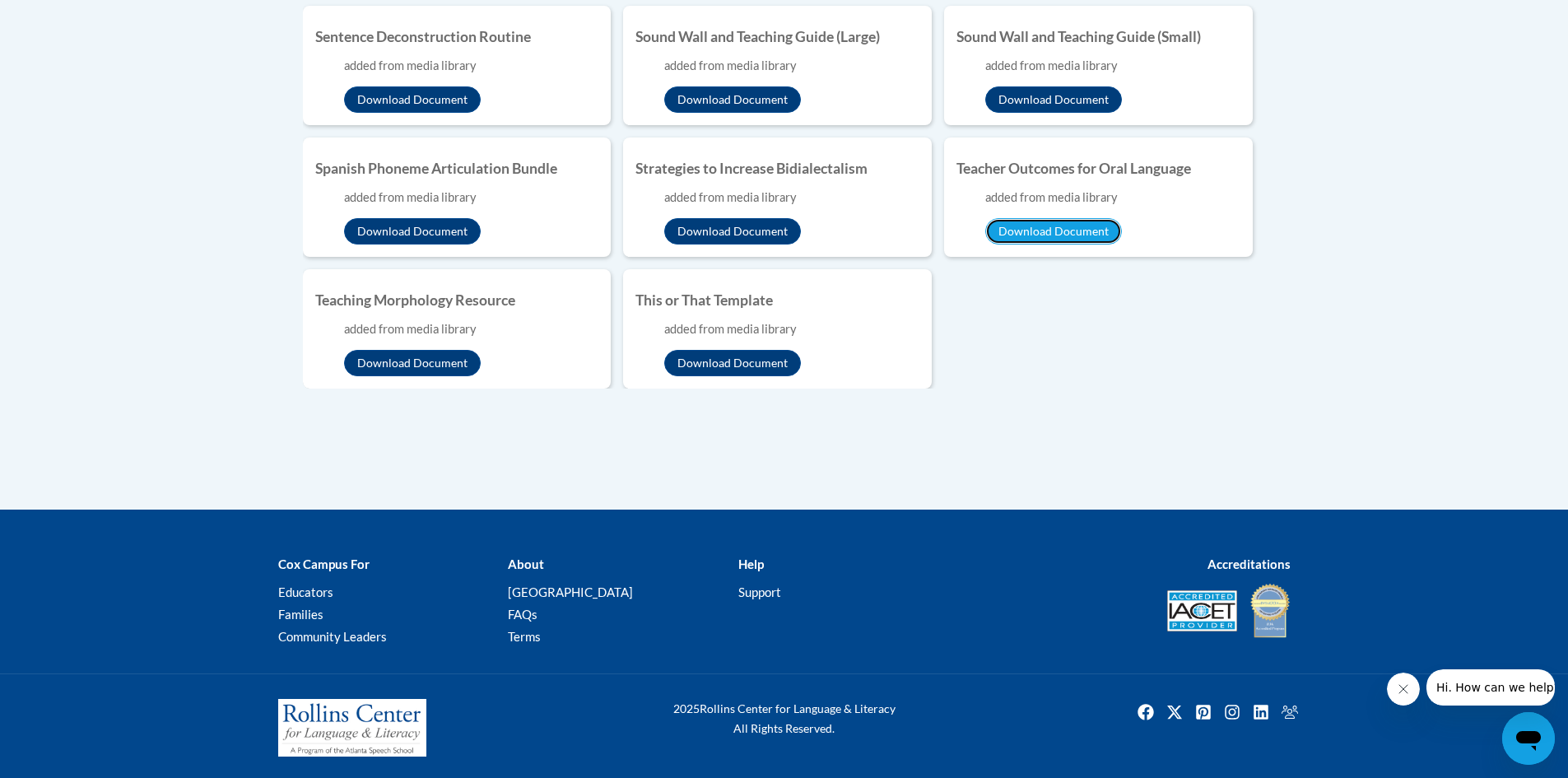
scroll to position [1713, 0]
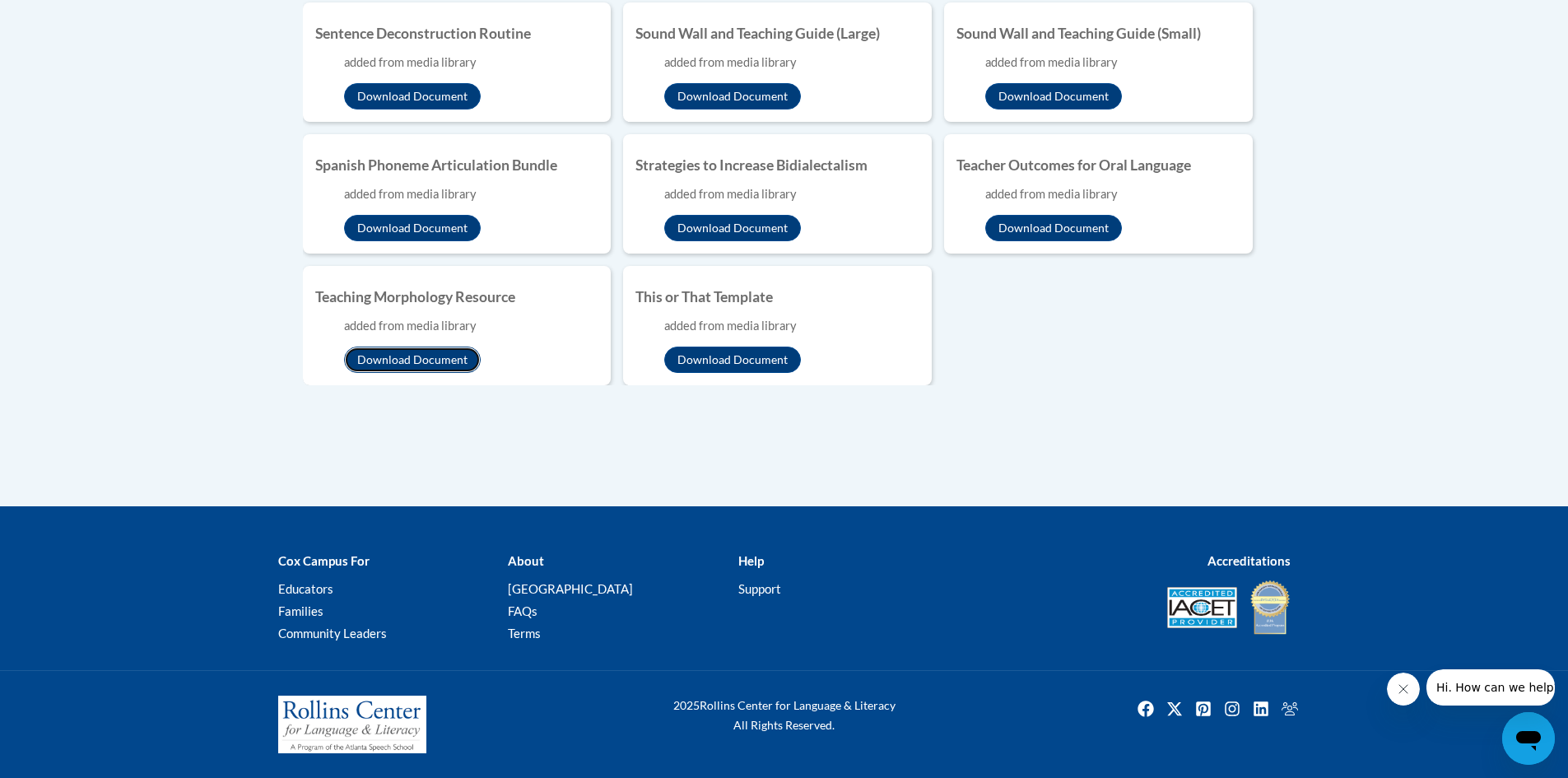
click at [418, 364] on button "Download Document" at bounding box center [413, 360] width 137 height 26
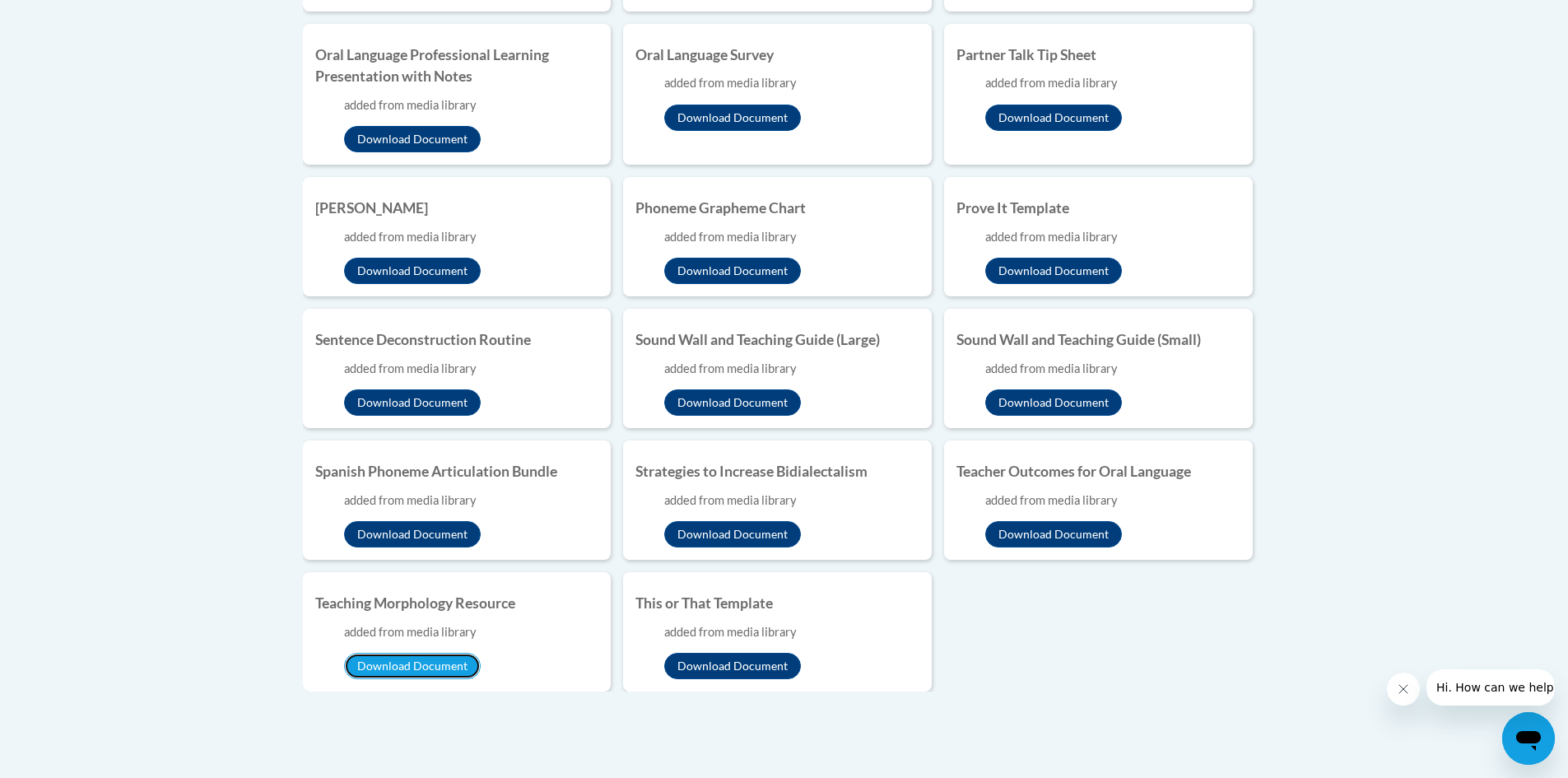
scroll to position [1384, 0]
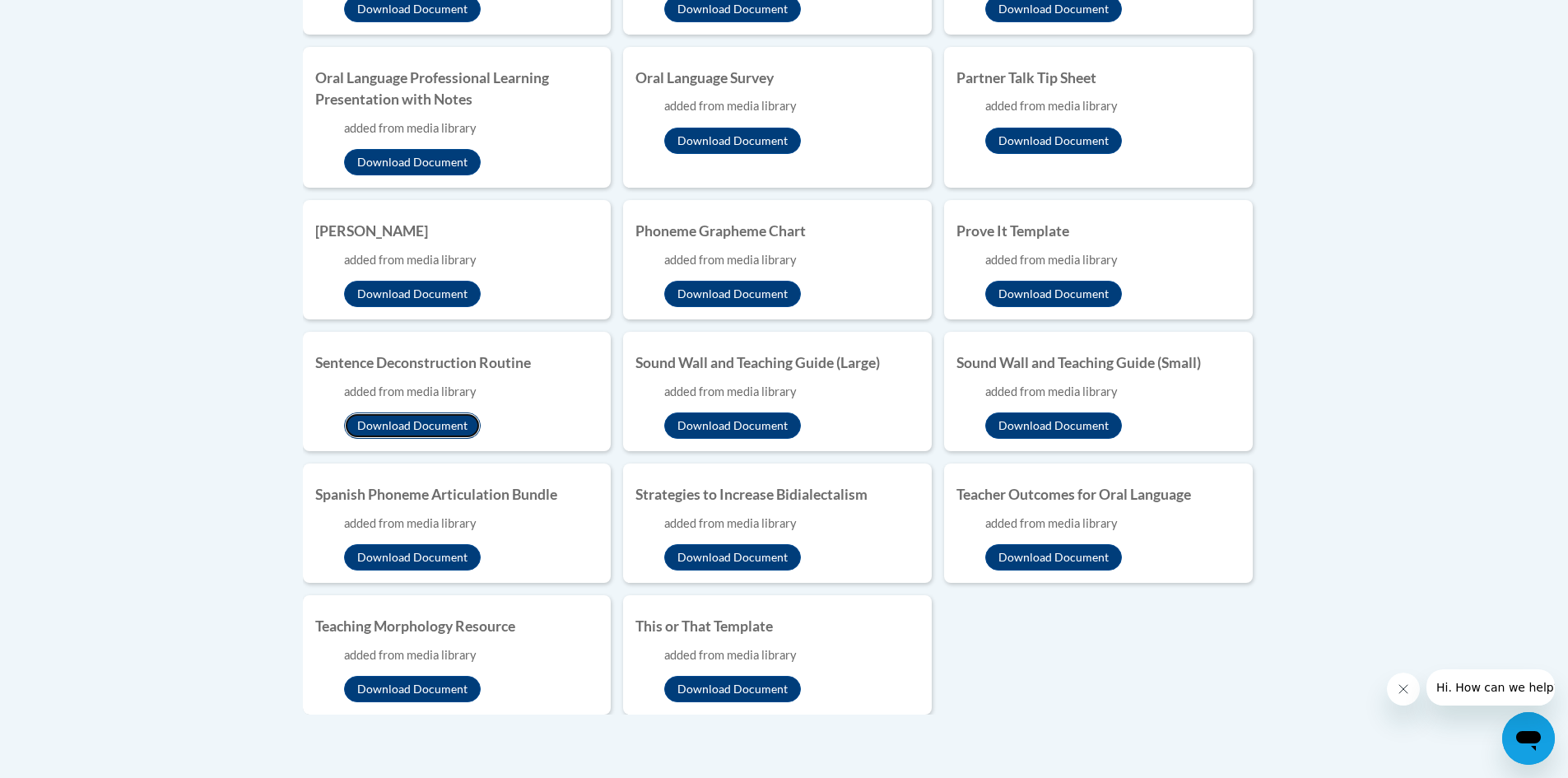
click at [409, 433] on button "Download Document" at bounding box center [413, 426] width 137 height 26
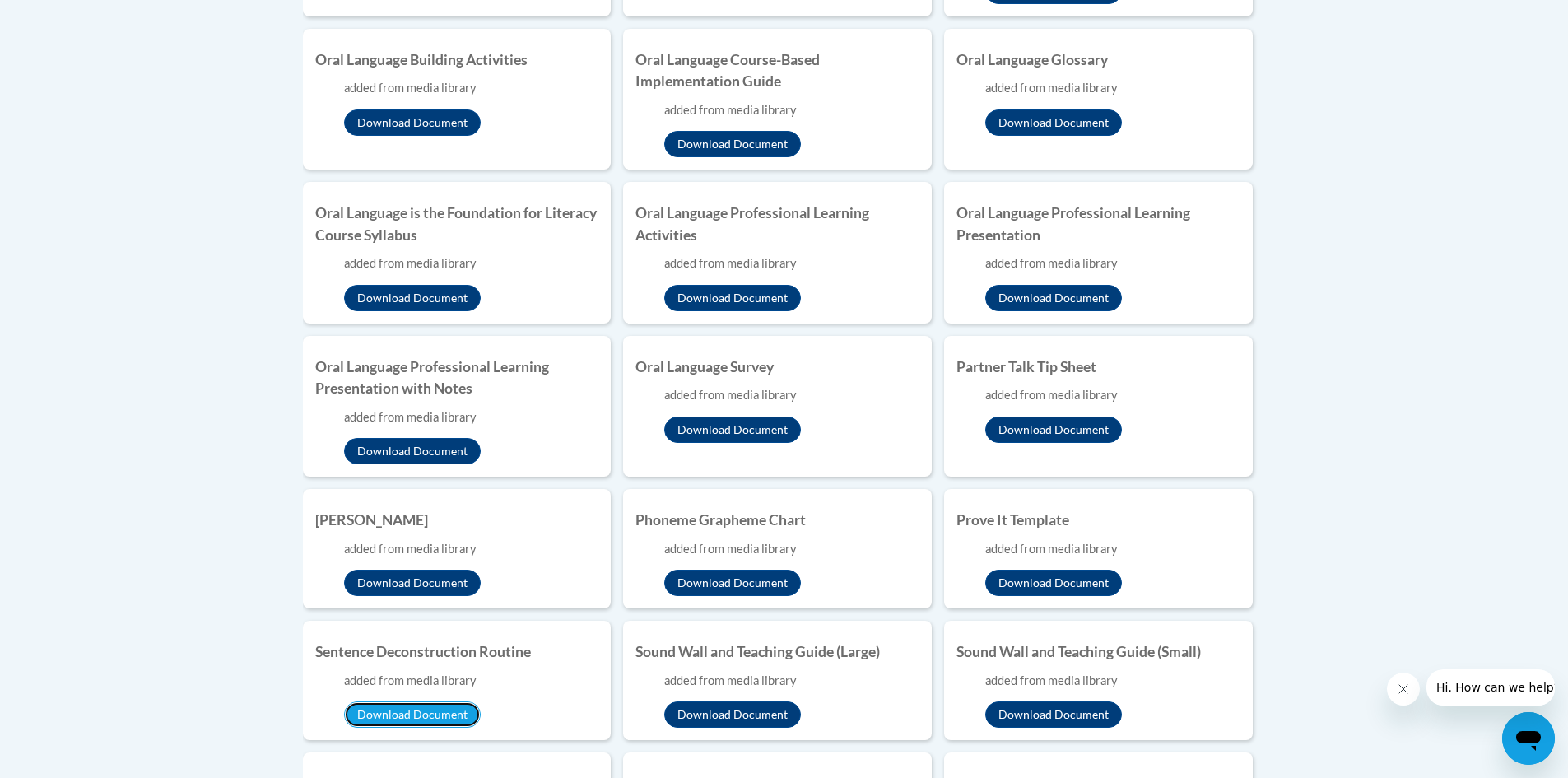
scroll to position [1054, 0]
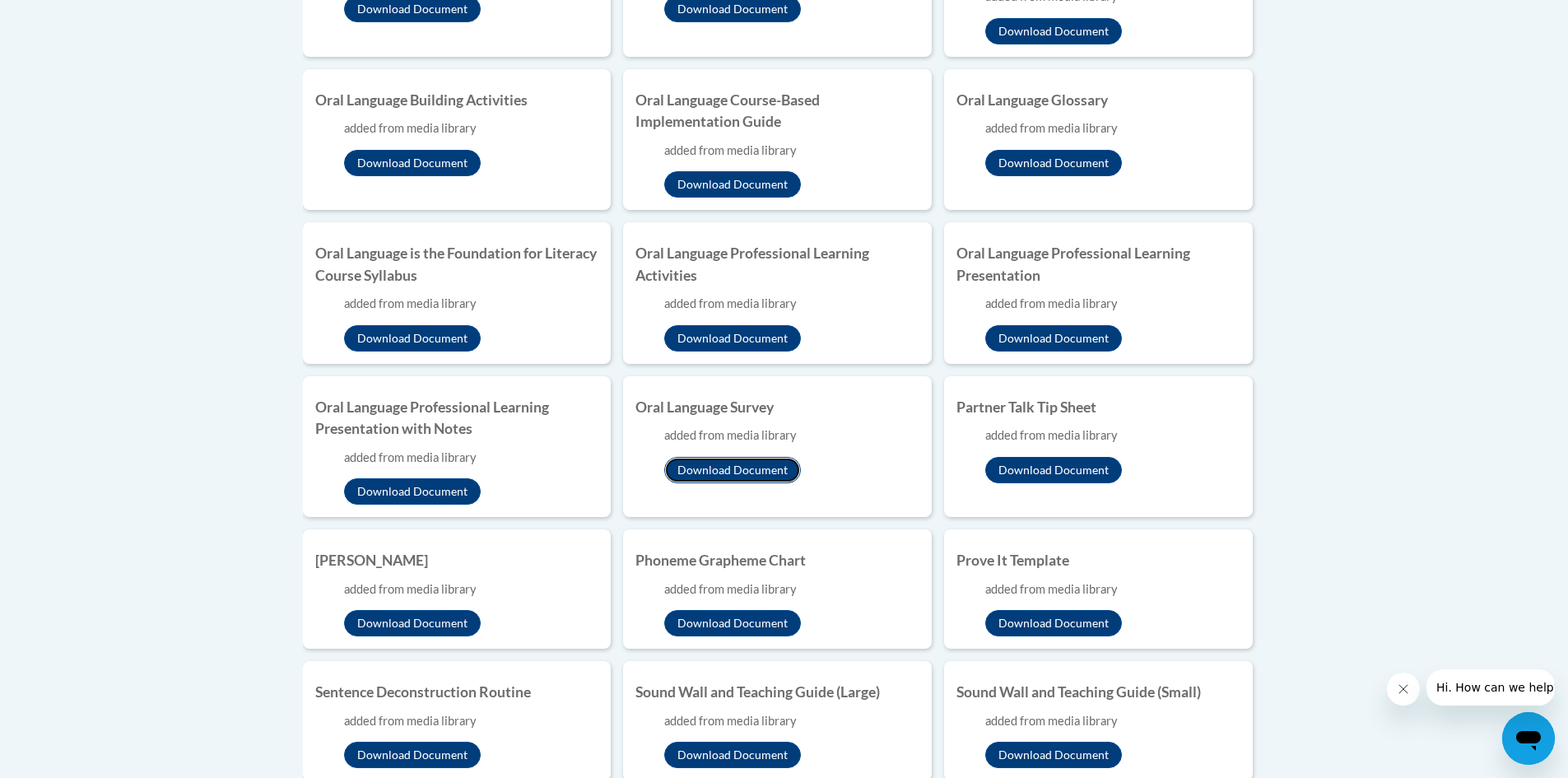
click at [697, 471] on button "Download Document" at bounding box center [733, 470] width 137 height 26
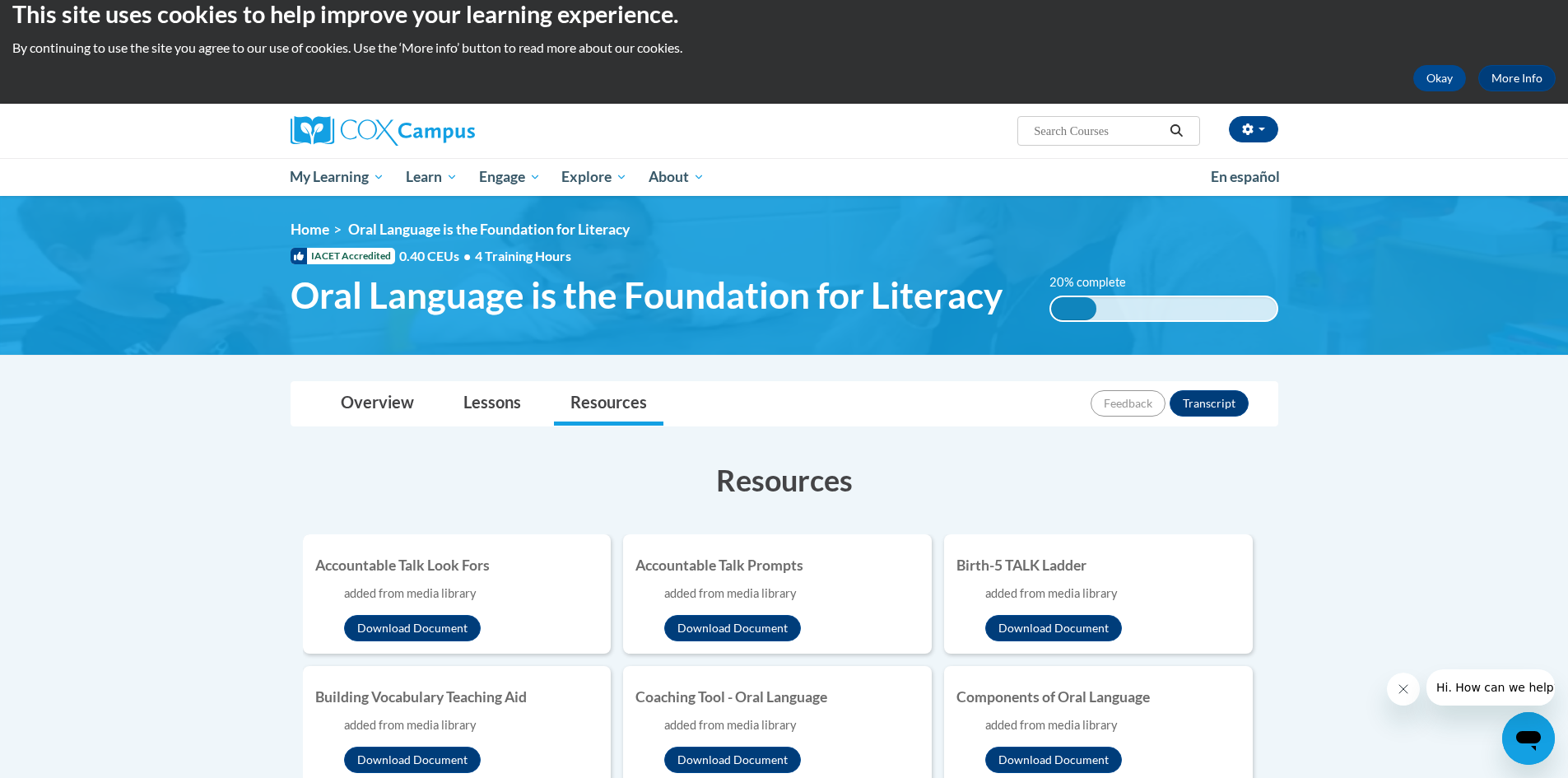
scroll to position [0, 0]
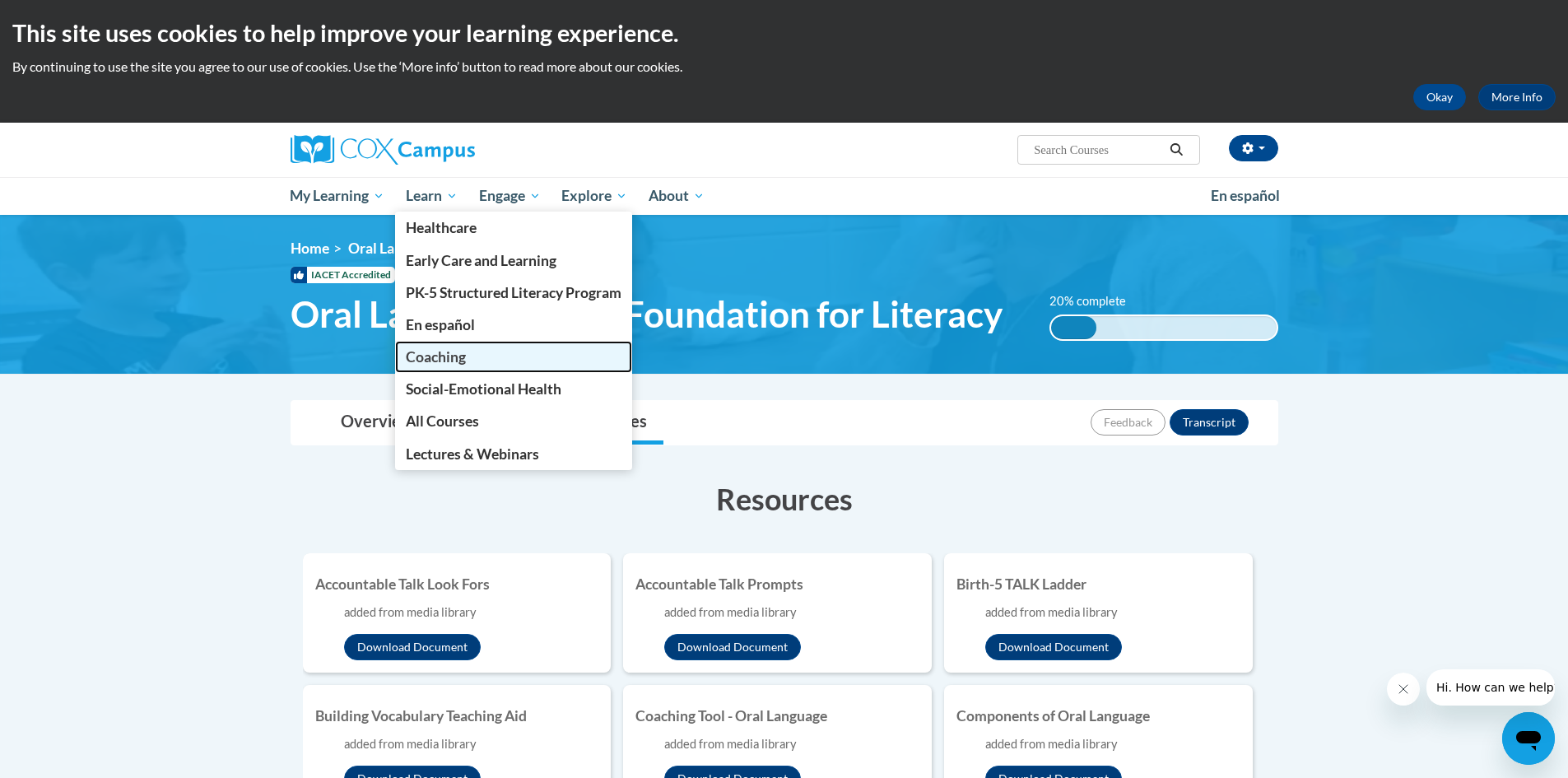
click at [438, 364] on span "Coaching" at bounding box center [436, 356] width 60 height 17
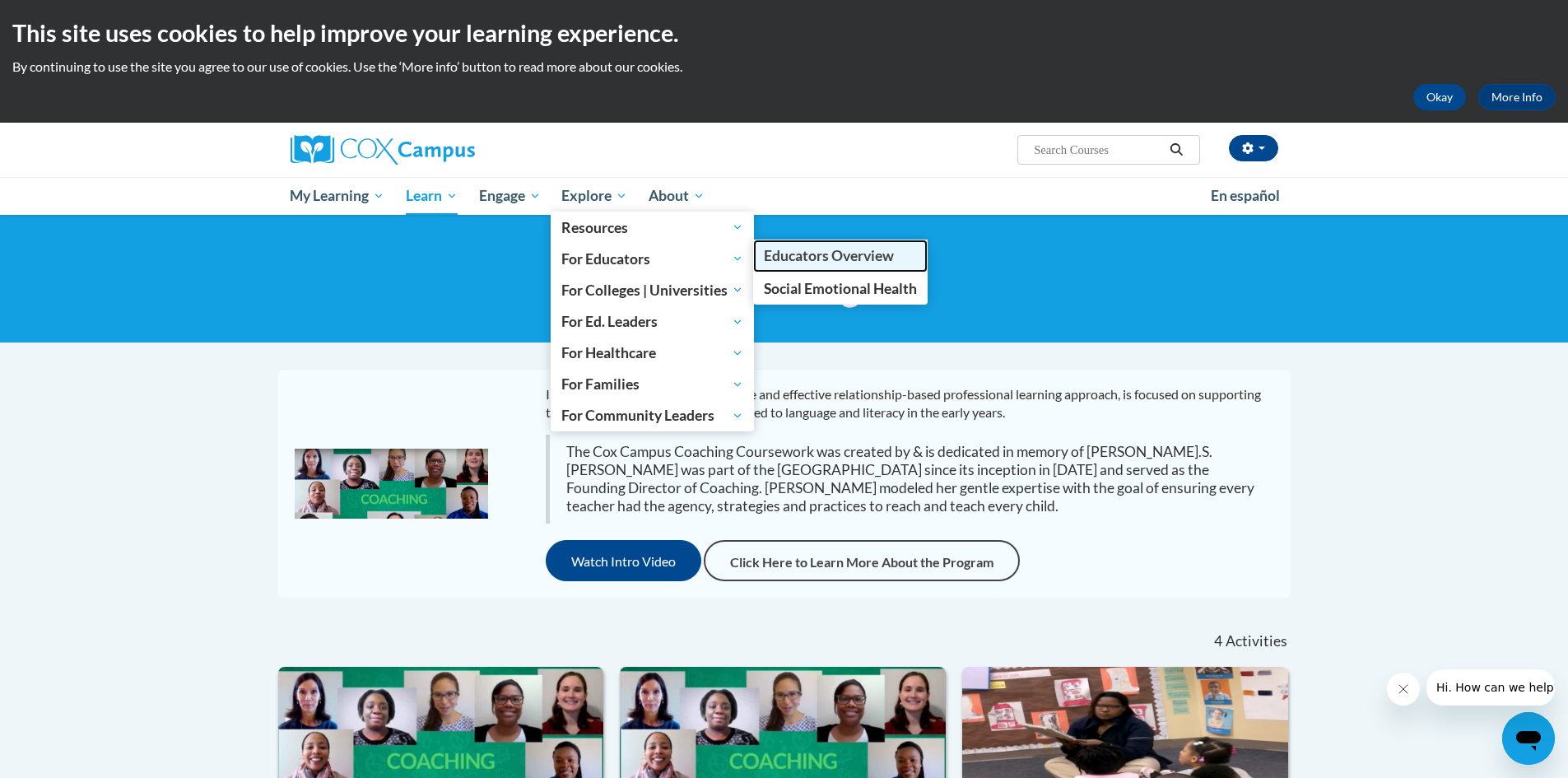
click at [802, 256] on span "Educators Overview" at bounding box center [829, 255] width 130 height 17
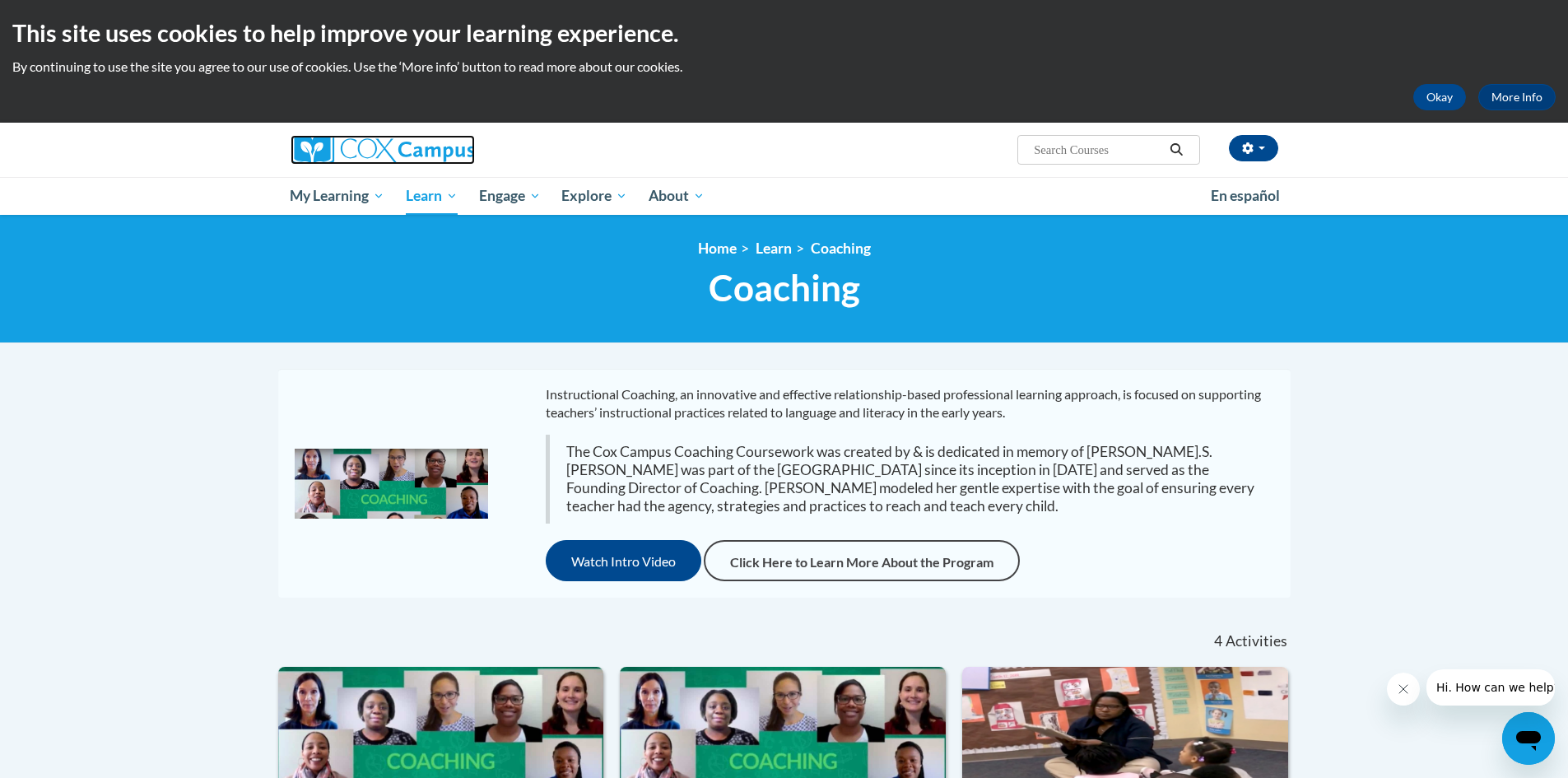
click at [412, 149] on img at bounding box center [382, 150] width 184 height 30
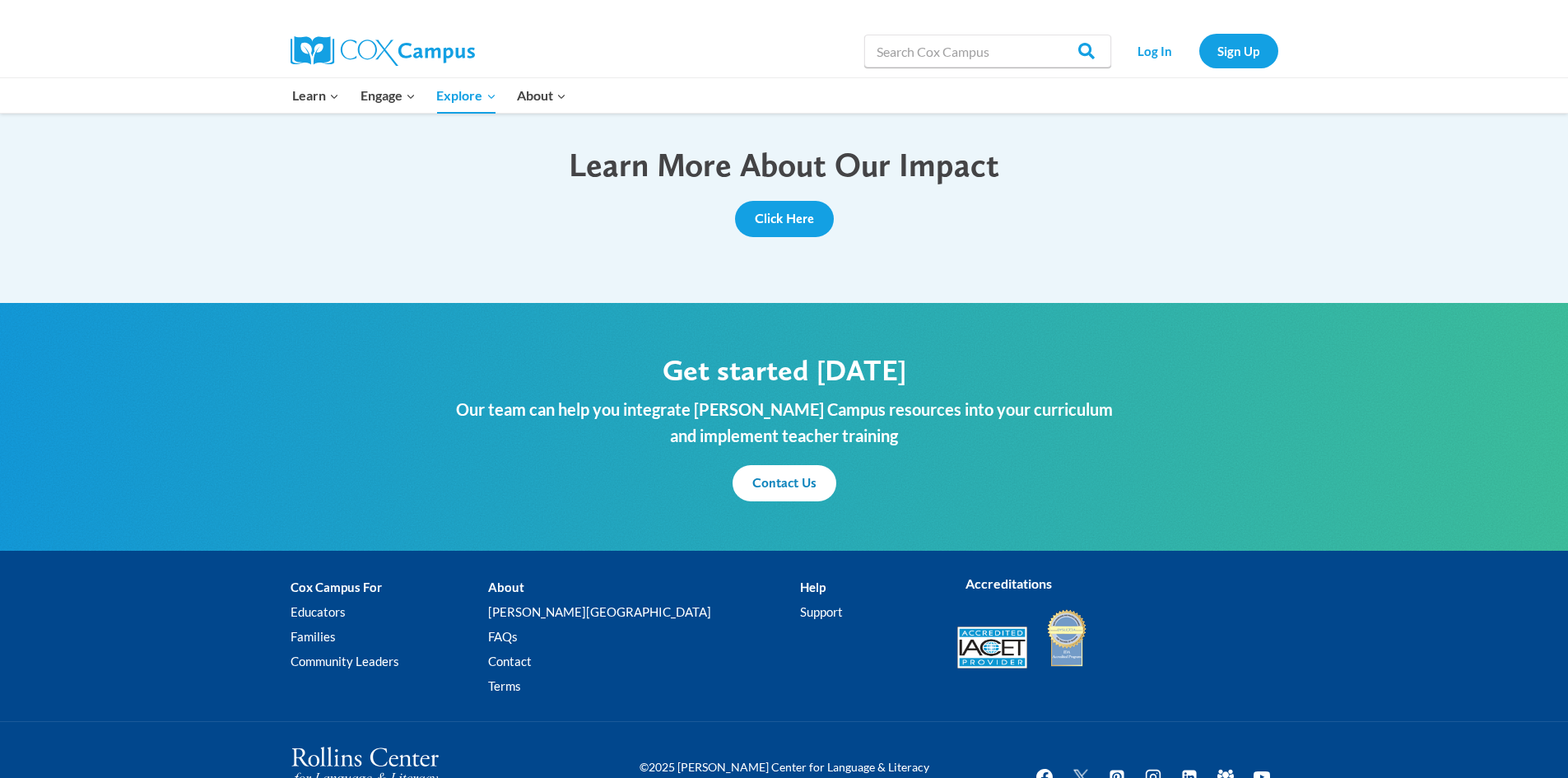
scroll to position [1766, 0]
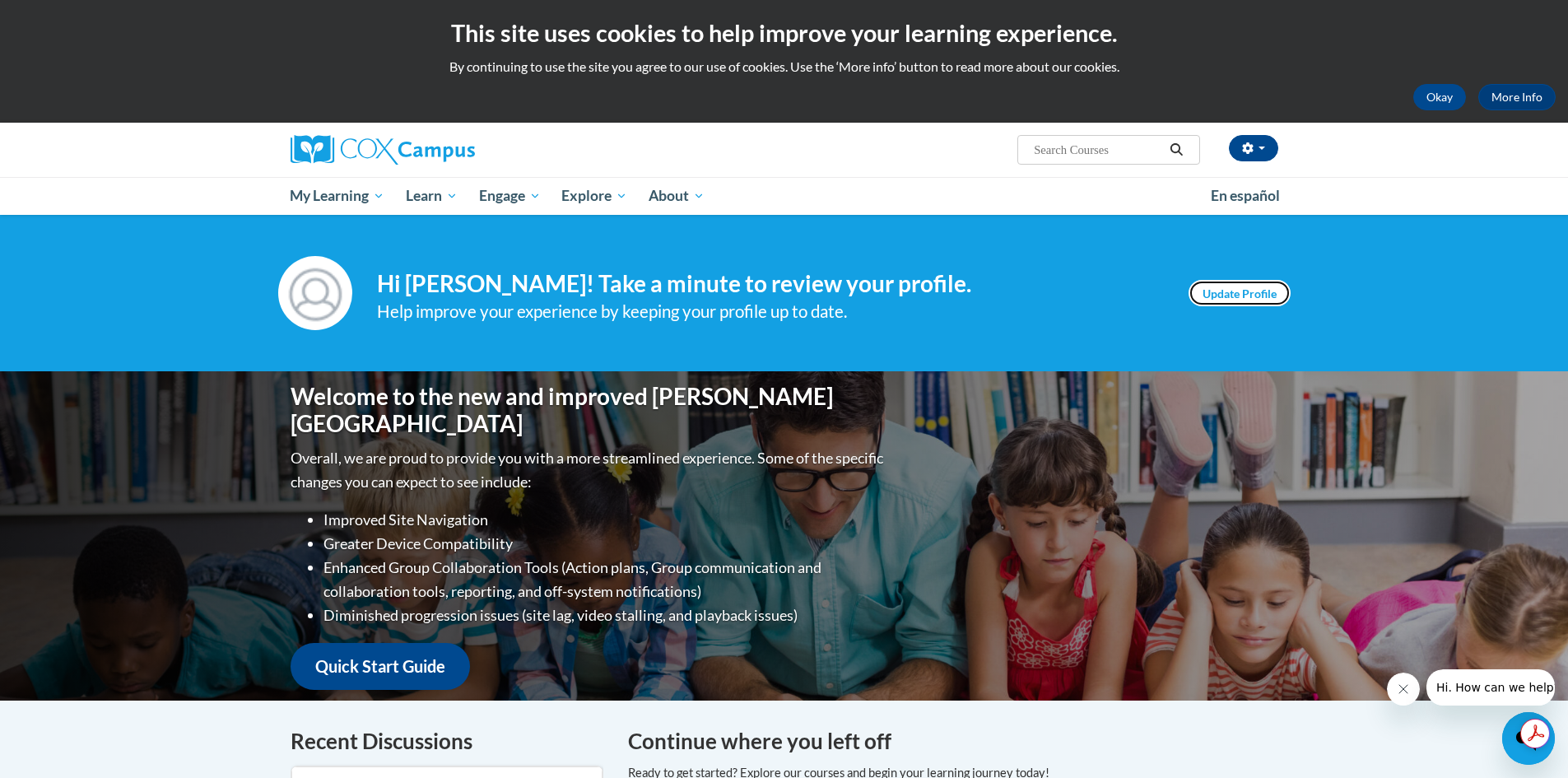
click at [1216, 288] on link "Update Profile" at bounding box center [1240, 293] width 102 height 26
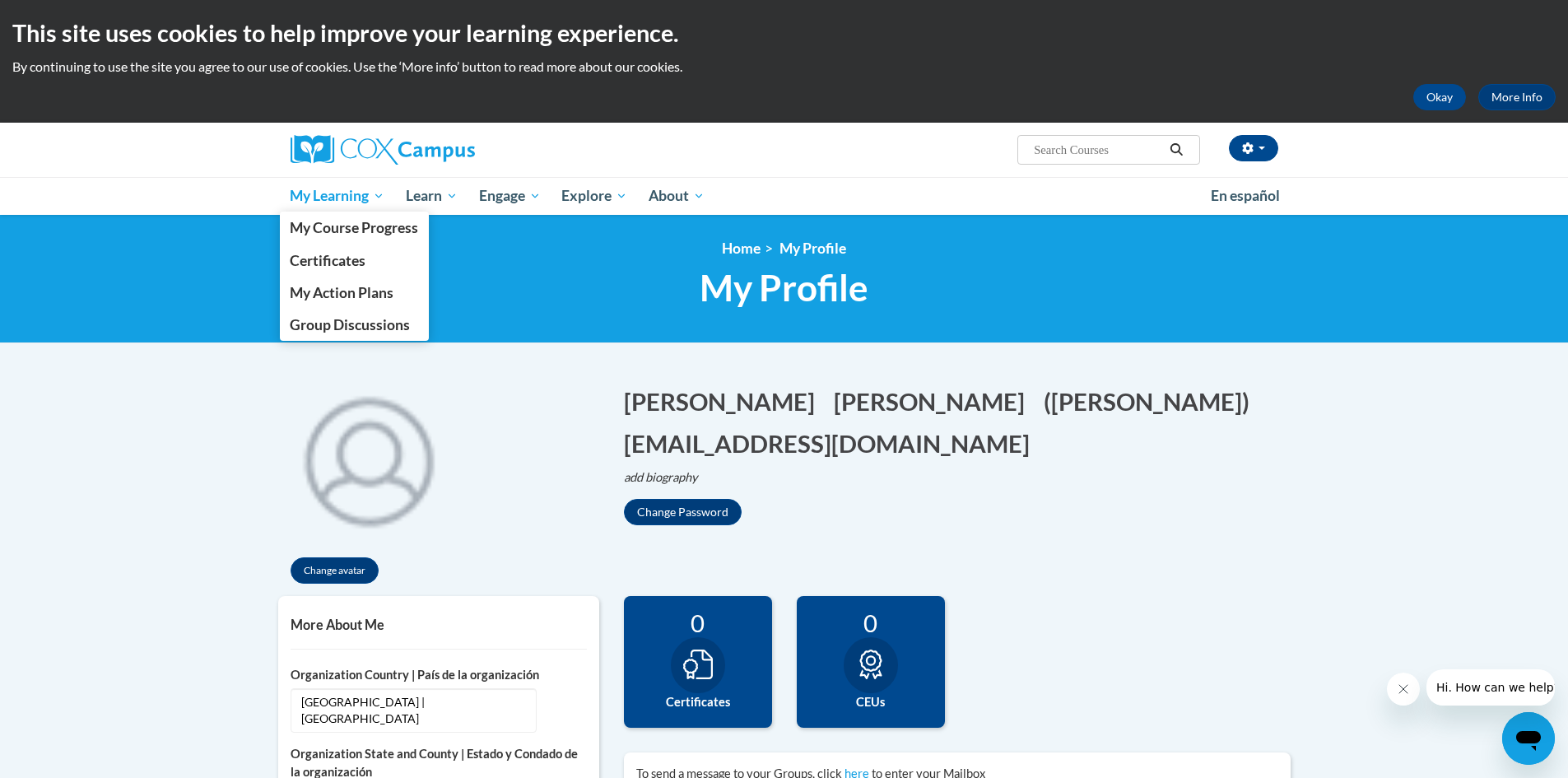
click at [324, 201] on span "My Learning" at bounding box center [337, 196] width 95 height 20
click at [319, 233] on span "My Course Progress" at bounding box center [354, 227] width 129 height 17
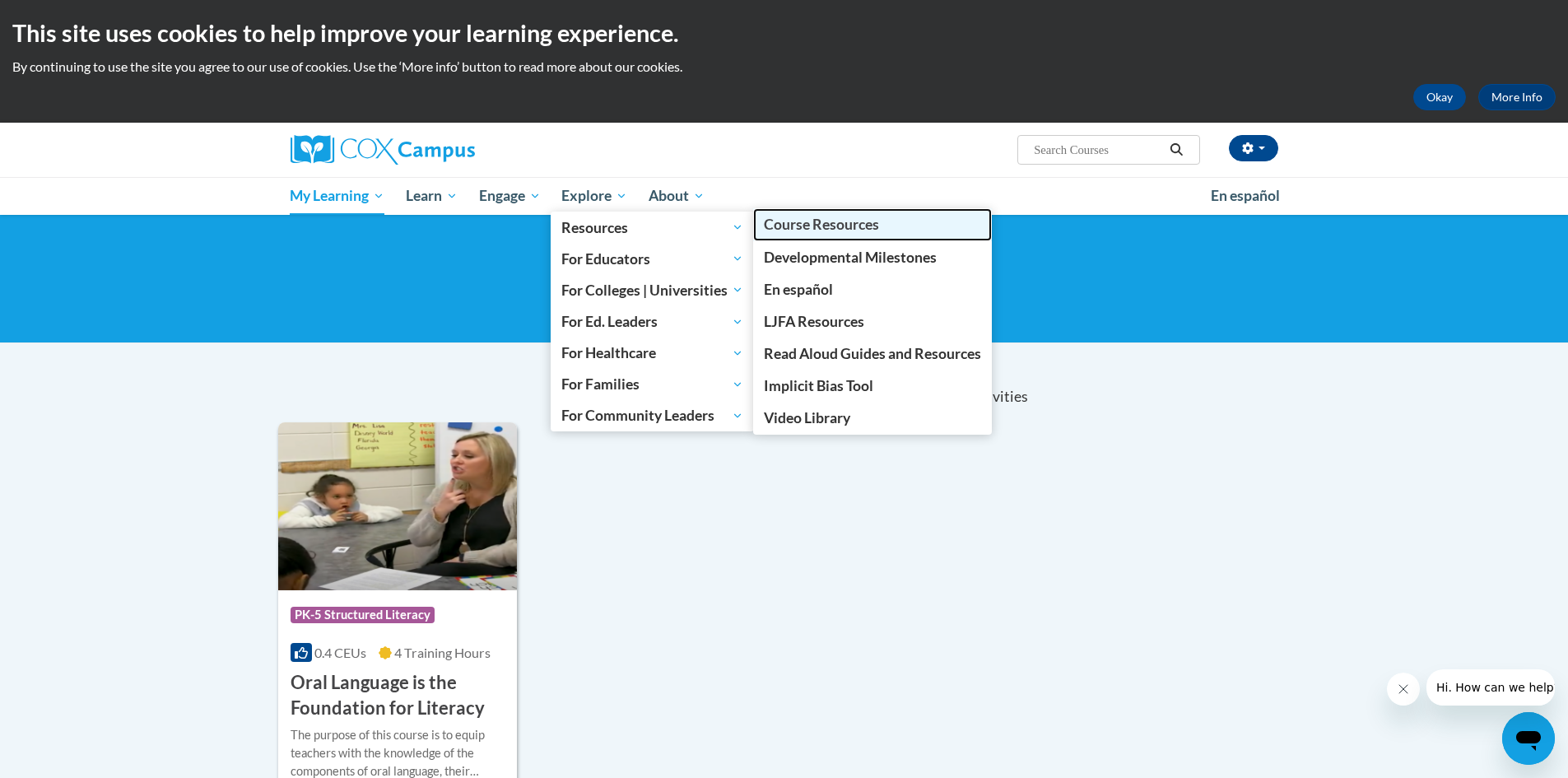
click at [802, 237] on link "Course Resources" at bounding box center [872, 224] width 239 height 32
